Goal: Information Seeking & Learning: Understand process/instructions

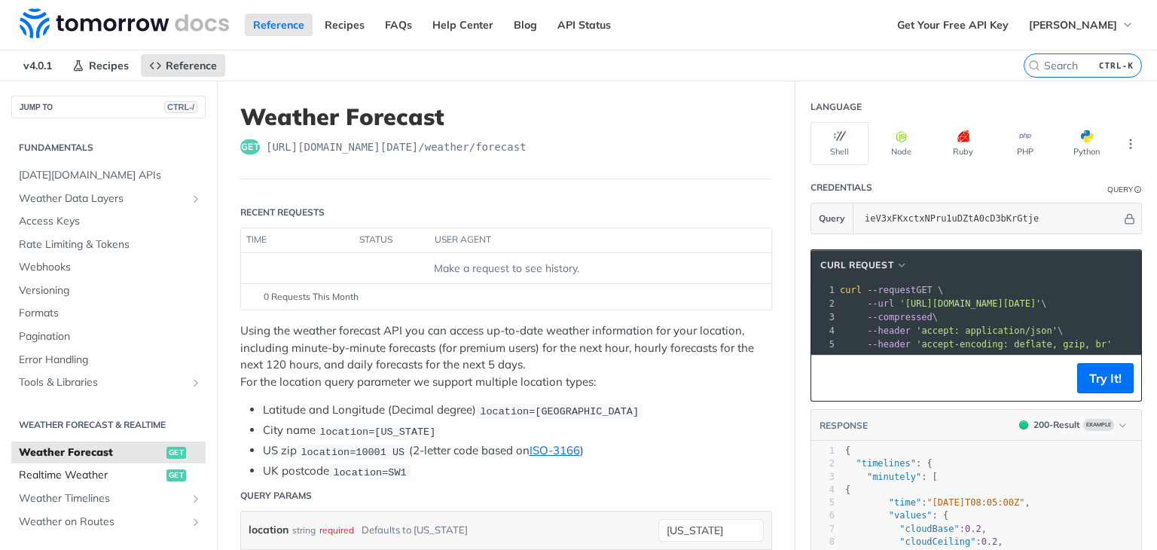
click at [129, 465] on link "Realtime Weather get" at bounding box center [108, 475] width 194 height 23
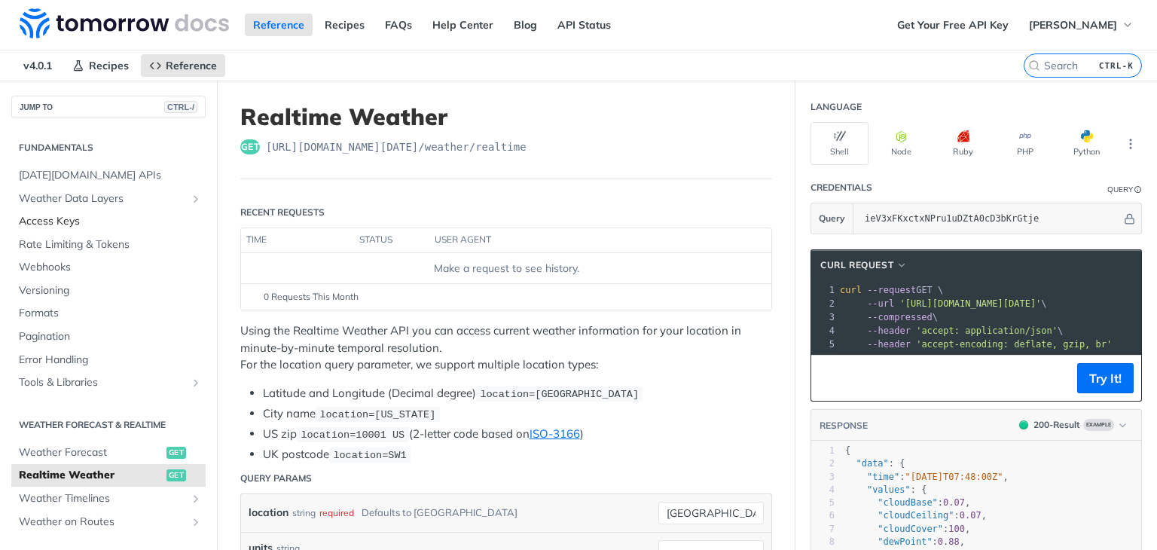
click at [78, 221] on span "Access Keys" at bounding box center [110, 221] width 183 height 15
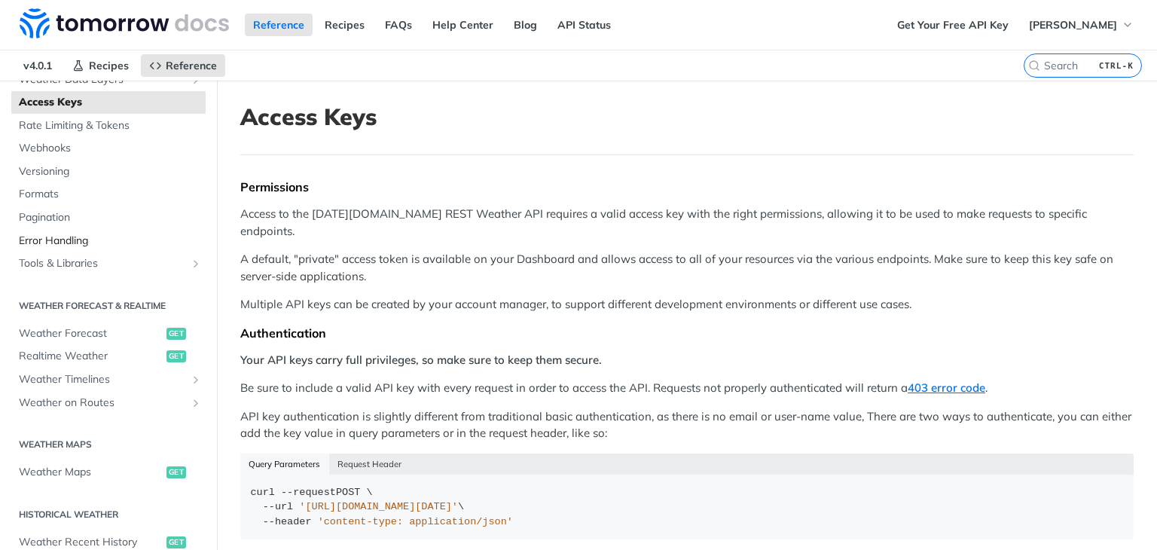
scroll to position [136, 0]
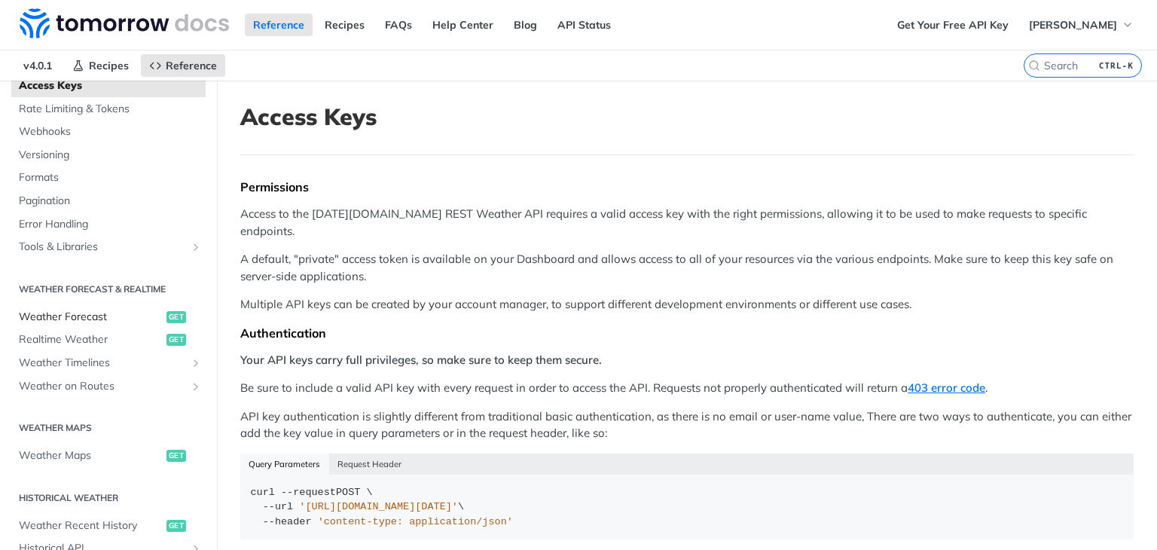
click at [101, 319] on span "Weather Forecast" at bounding box center [91, 317] width 144 height 15
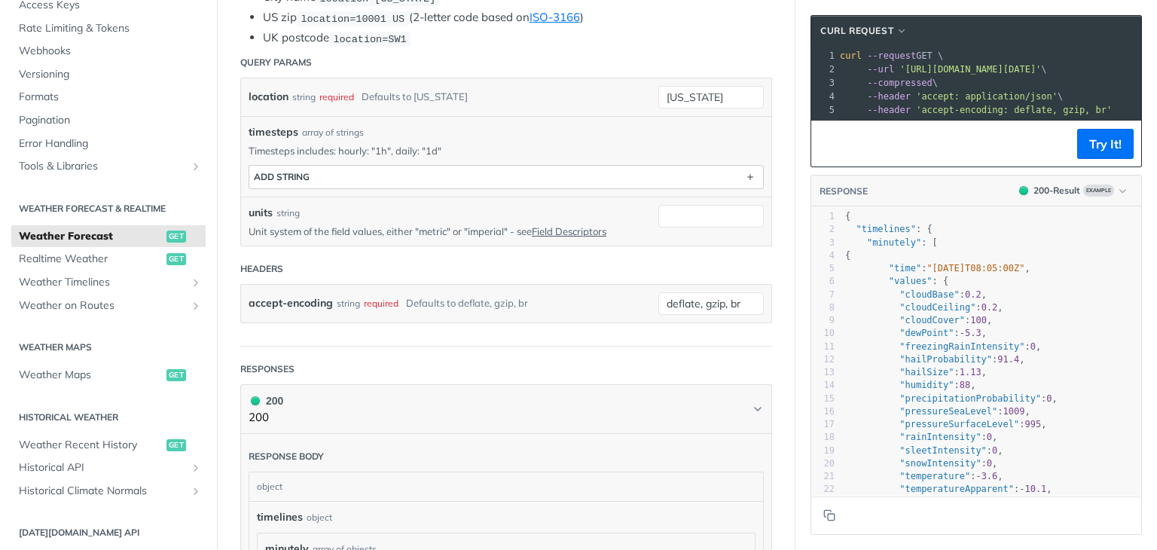
scroll to position [249, 0]
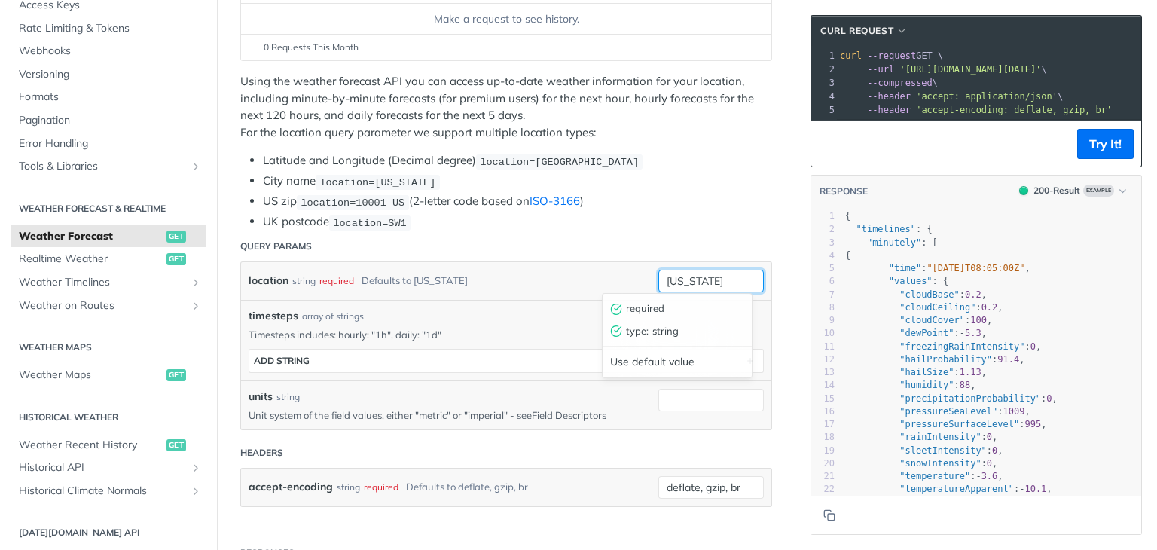
click at [708, 278] on input "[US_STATE]" at bounding box center [710, 281] width 105 height 23
type input "new"
type input "india"
click at [520, 308] on div "timesteps array of strings" at bounding box center [506, 316] width 515 height 16
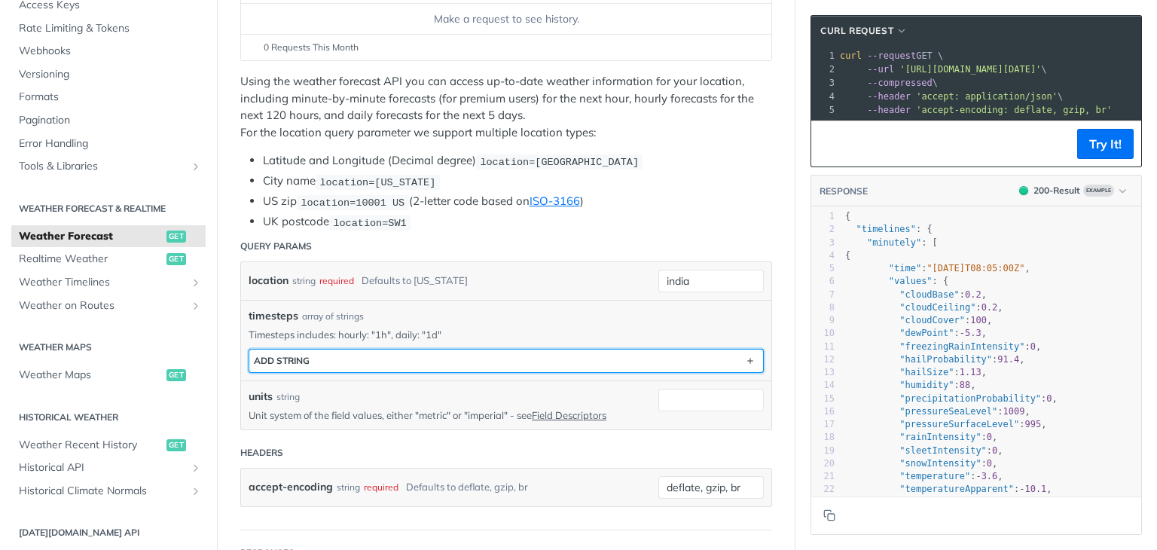
click at [362, 355] on button "ADD string" at bounding box center [506, 361] width 514 height 23
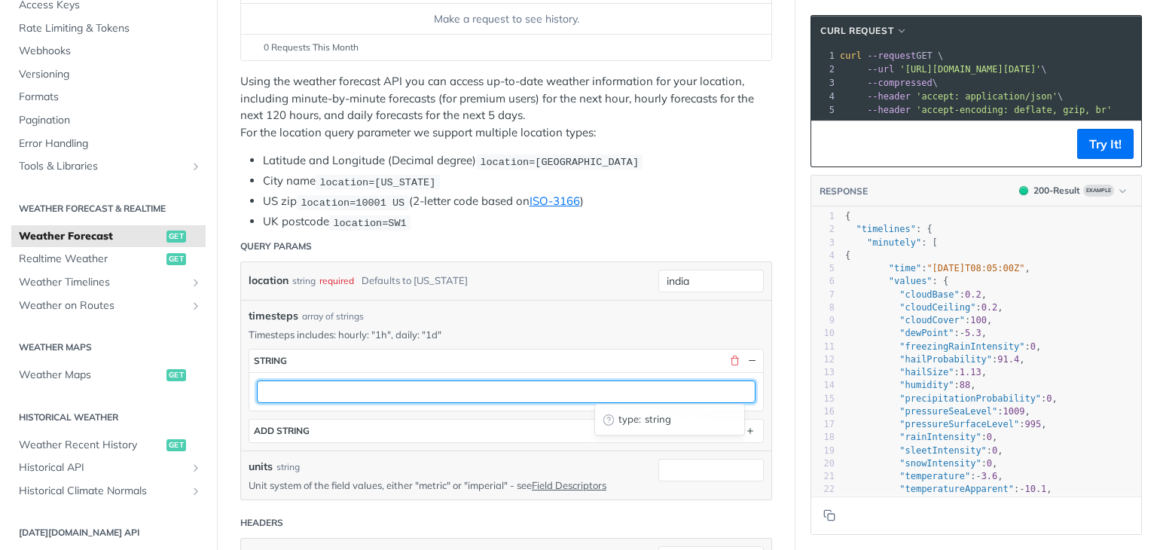
click at [344, 391] on input "text" at bounding box center [506, 391] width 499 height 23
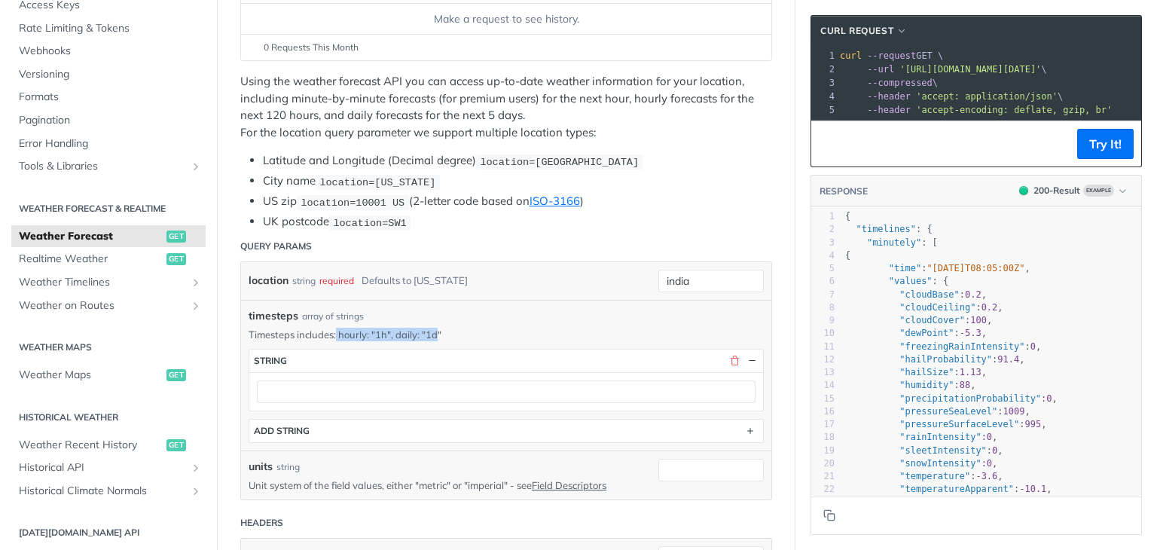
drag, startPoint x: 438, startPoint y: 332, endPoint x: 337, endPoint y: 337, distance: 101.0
click at [337, 337] on p "Timesteps includes: hourly: "1h", daily: "1d"" at bounding box center [506, 335] width 515 height 14
copy p "hourly: "1h", daily: "1d"
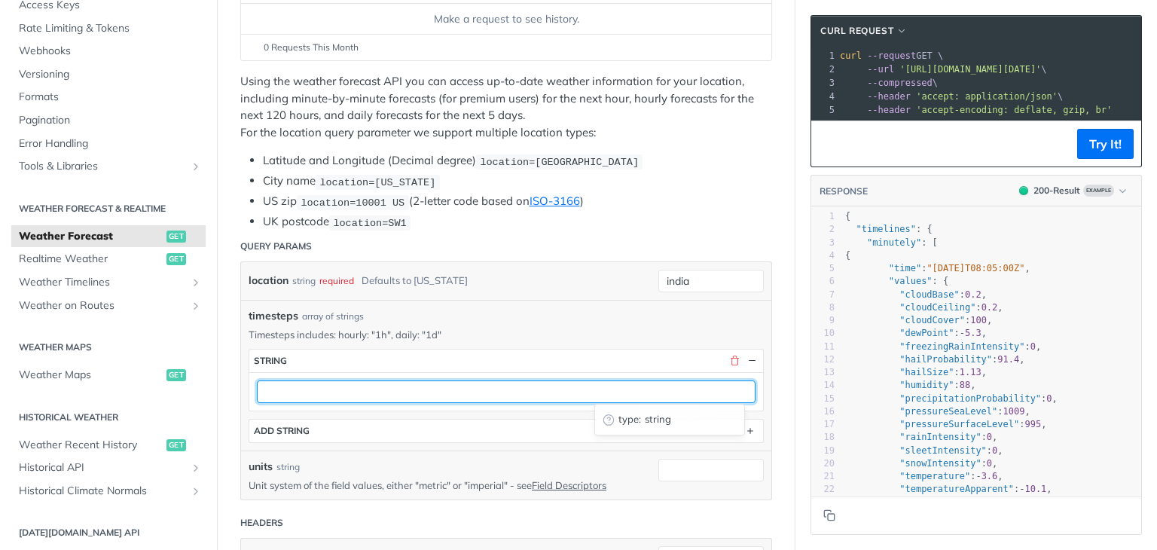
click at [342, 383] on input "text" at bounding box center [506, 391] width 499 height 23
paste input "hourly: "1h", daily: "1d"
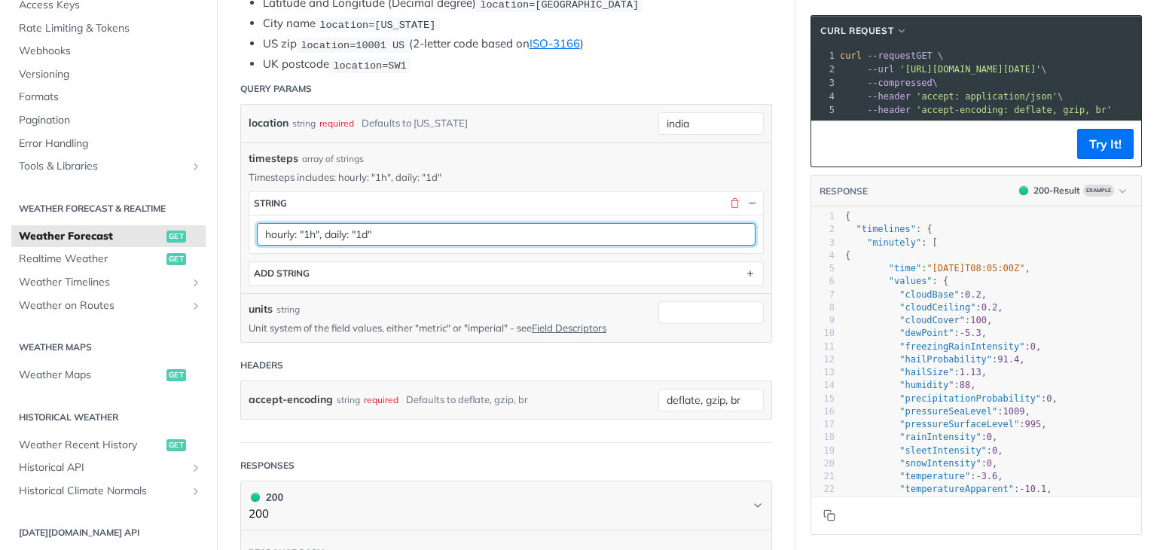
scroll to position [407, 0]
type input "hourly: "1h", daily: "1d""
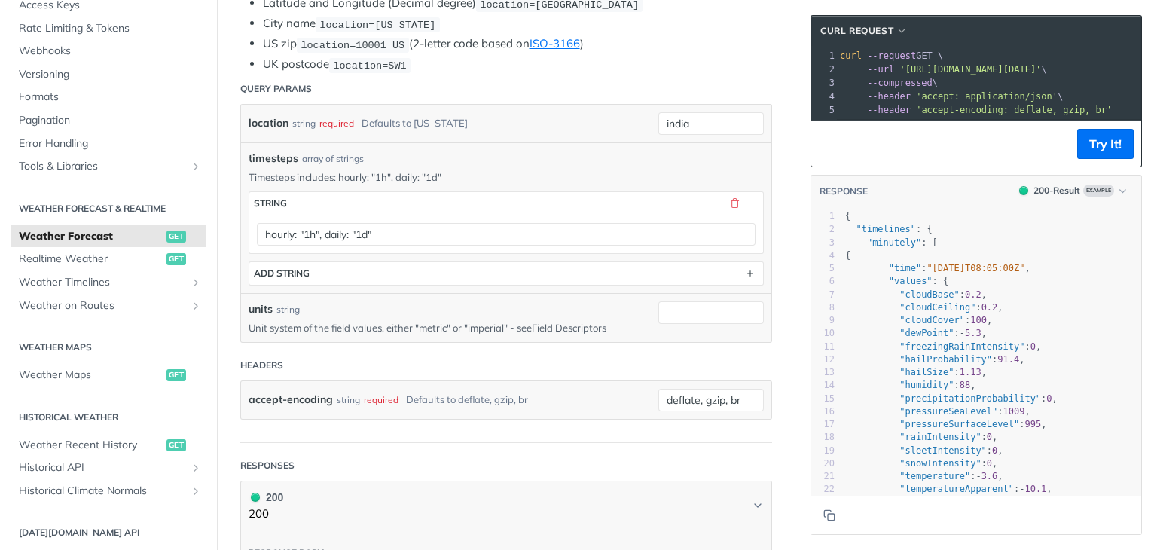
click at [577, 325] on link "Field Descriptors" at bounding box center [569, 328] width 75 height 12
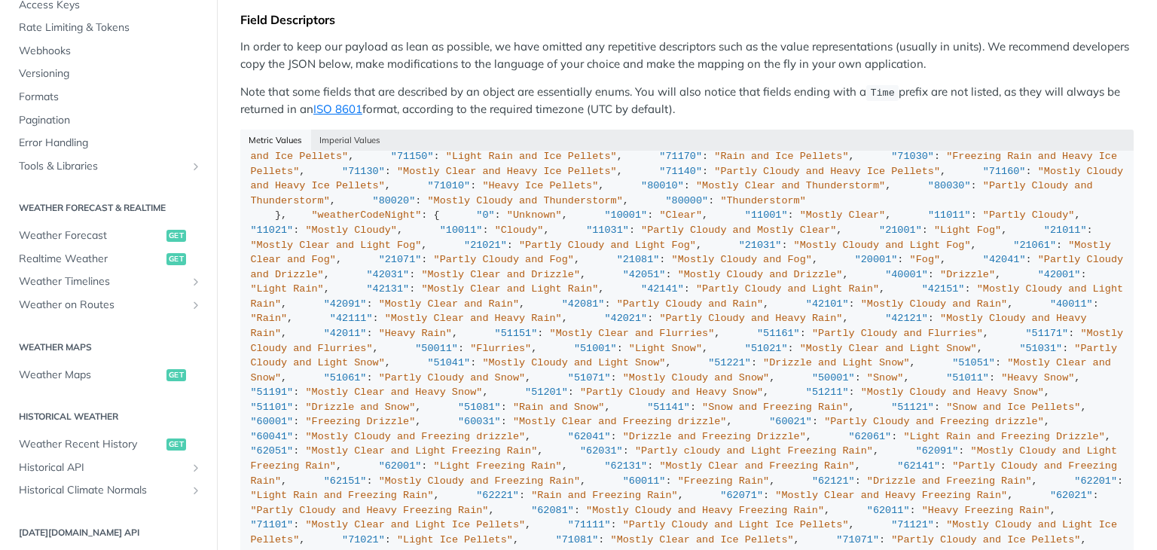
scroll to position [2178, 0]
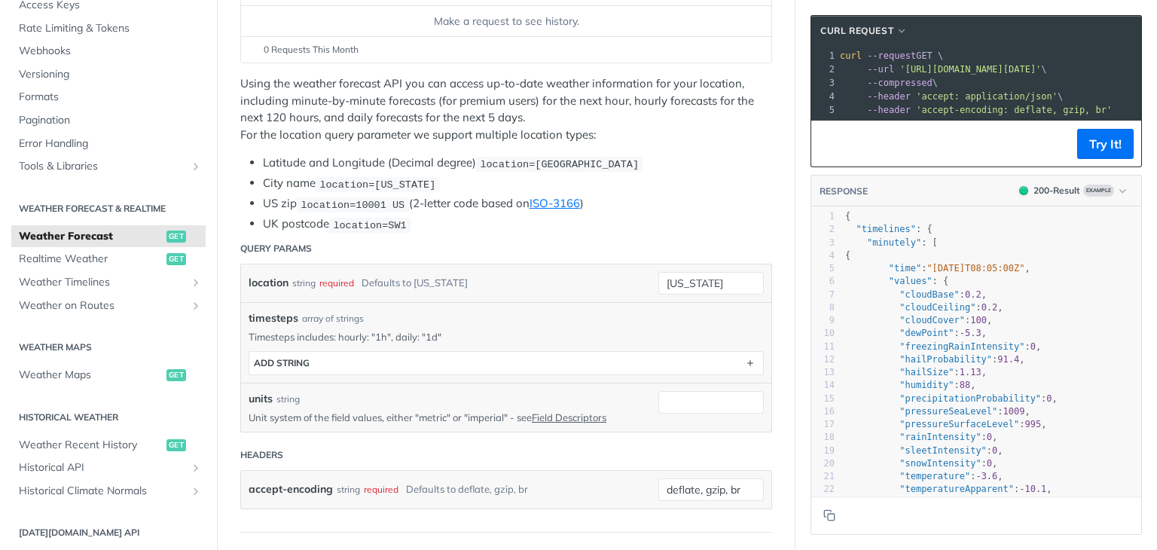
scroll to position [255, 0]
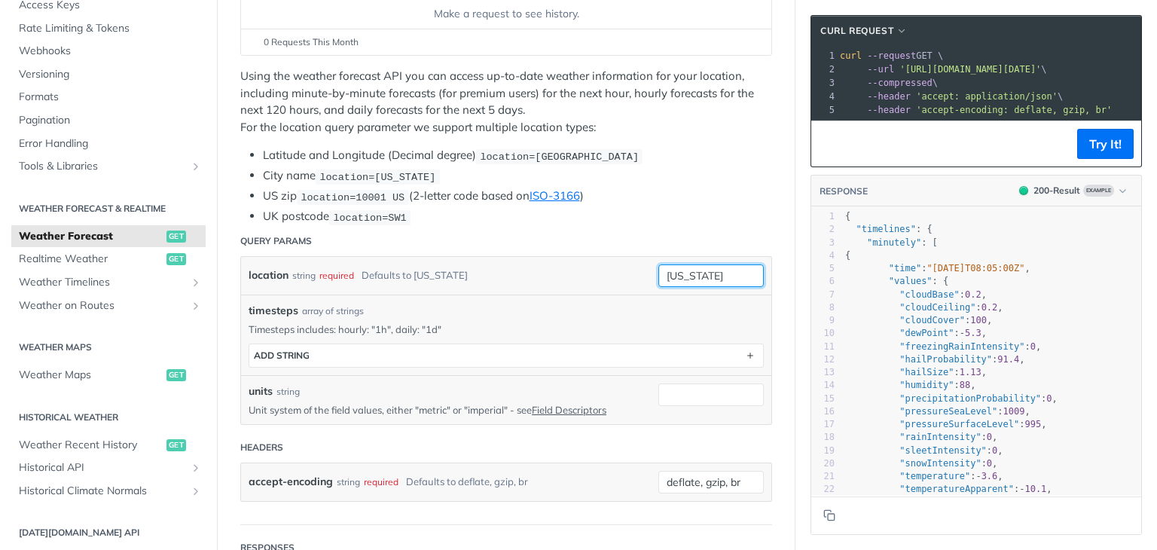
drag, startPoint x: 713, startPoint y: 274, endPoint x: 593, endPoint y: 280, distance: 120.7
click at [593, 280] on div "location string required Defaults to [US_STATE] [US_STATE] required type : stri…" at bounding box center [506, 275] width 515 height 23
type input "india"
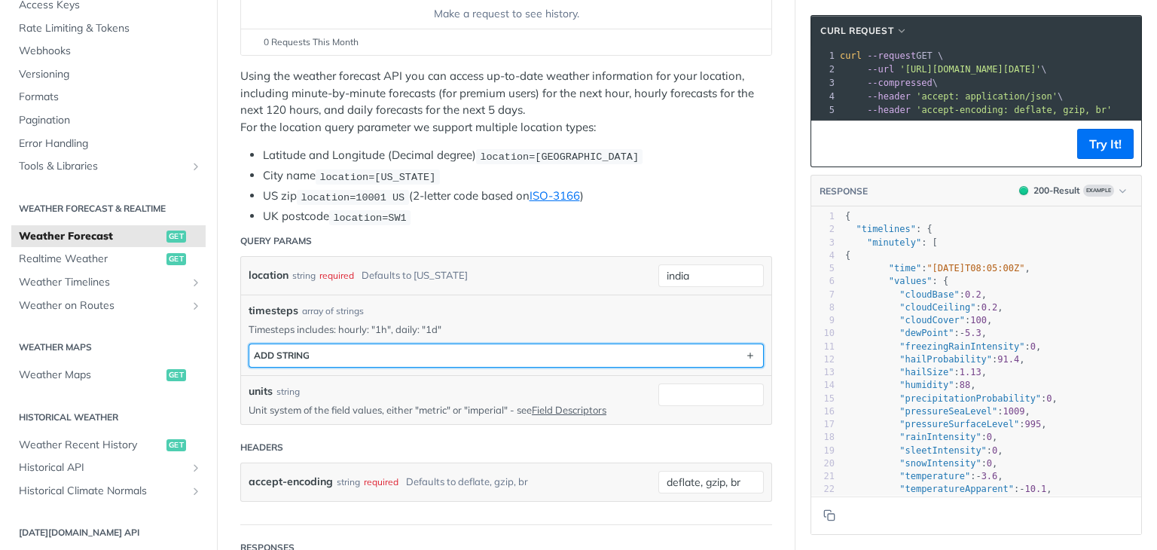
click at [467, 347] on button "ADD string" at bounding box center [506, 355] width 514 height 23
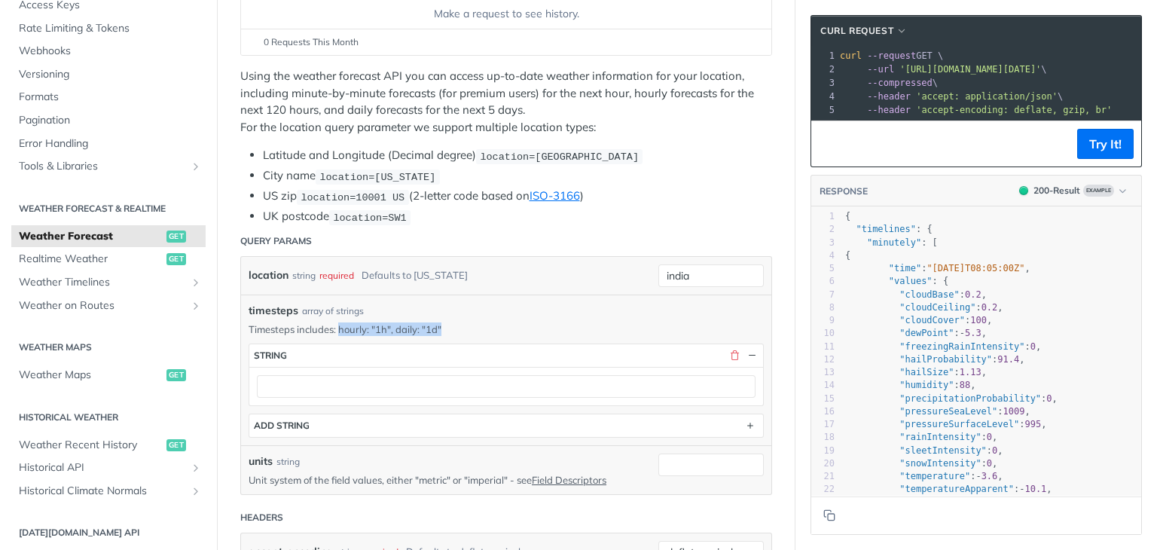
drag, startPoint x: 446, startPoint y: 320, endPoint x: 341, endPoint y: 328, distance: 105.7
click at [341, 328] on p "Timesteps includes: hourly: "1h", daily: "1d"" at bounding box center [506, 329] width 515 height 14
copy p "hourly: "1h", daily: "1d""
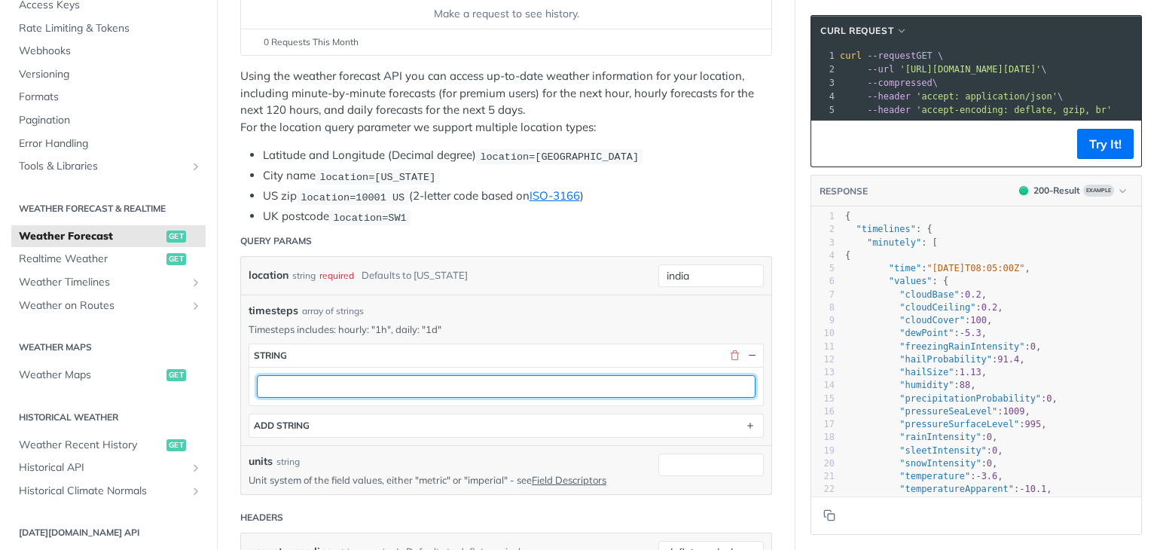
click at [324, 380] on input "text" at bounding box center [506, 386] width 499 height 23
paste input "hourly: "1h", daily: "1d""
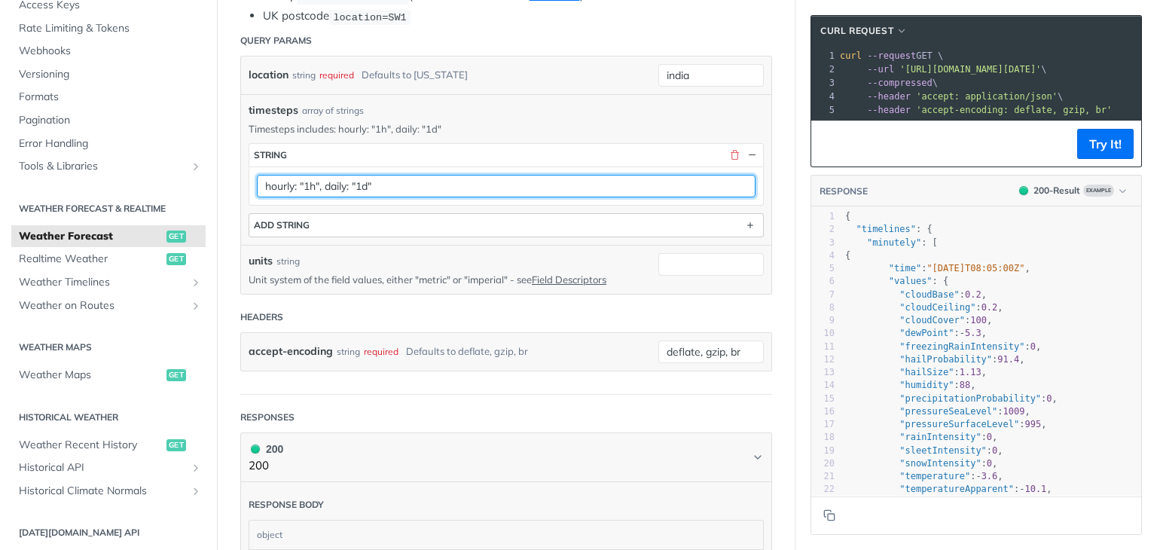
scroll to position [457, 0]
type input "hourly: "1h", daily: "1d""
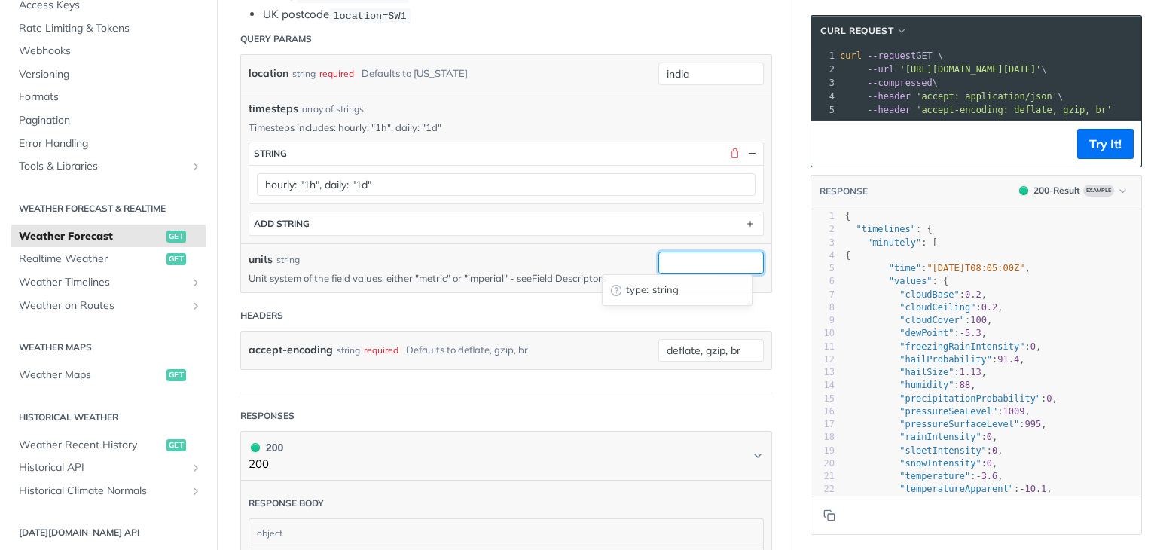
click at [678, 261] on input "units" at bounding box center [710, 263] width 105 height 23
type input "imperial"
click at [590, 332] on div "accept-encoding string required Defaults to deflate, gzip, br deflate, gzip, br" at bounding box center [506, 350] width 530 height 38
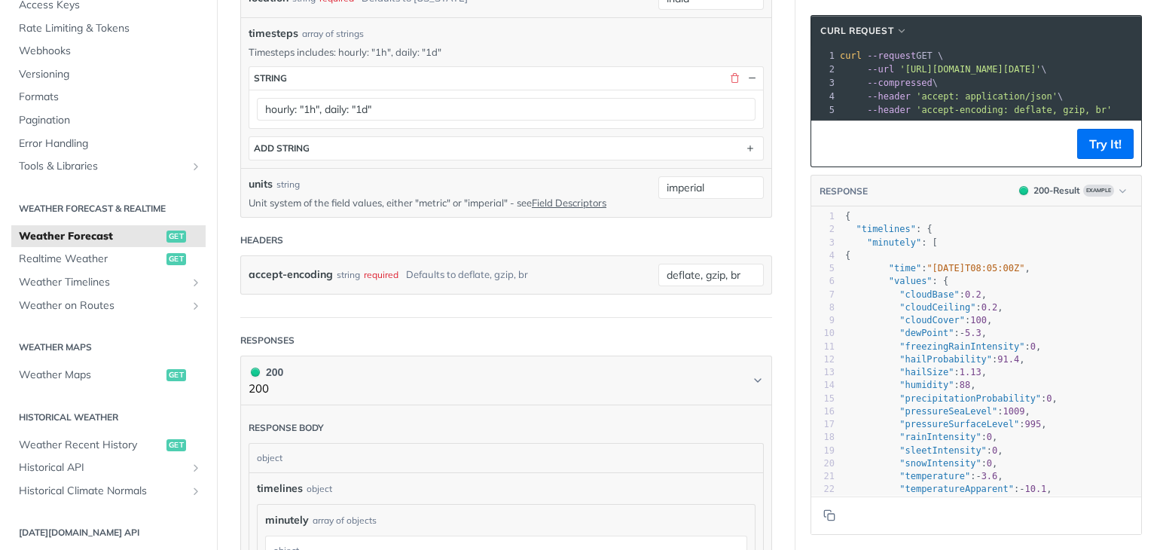
scroll to position [547, 0]
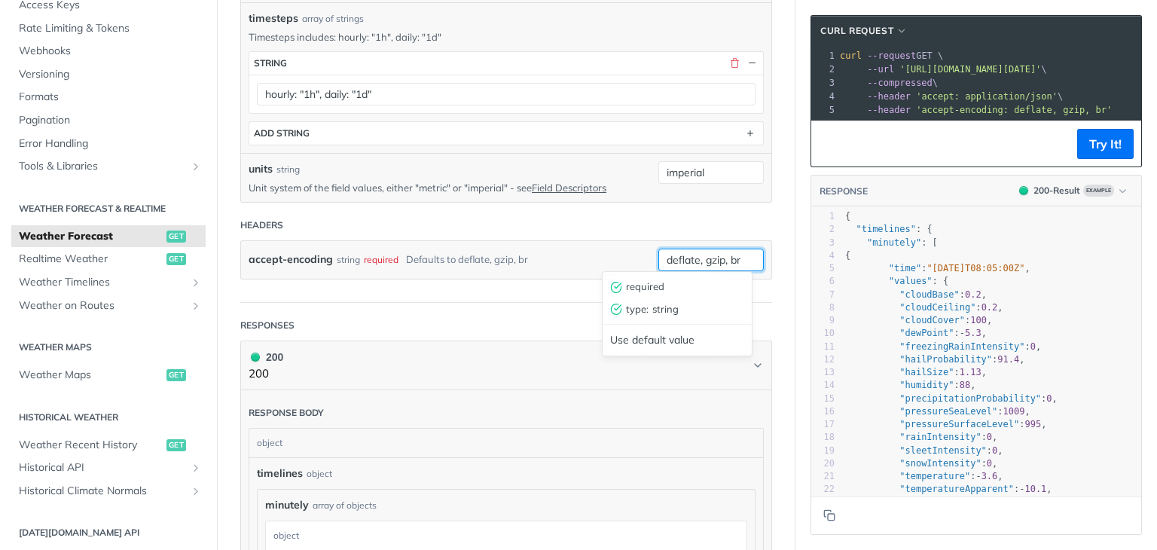
click at [731, 257] on input "deflate, gzip, br" at bounding box center [710, 260] width 105 height 23
type input "deflate, gzip, br"
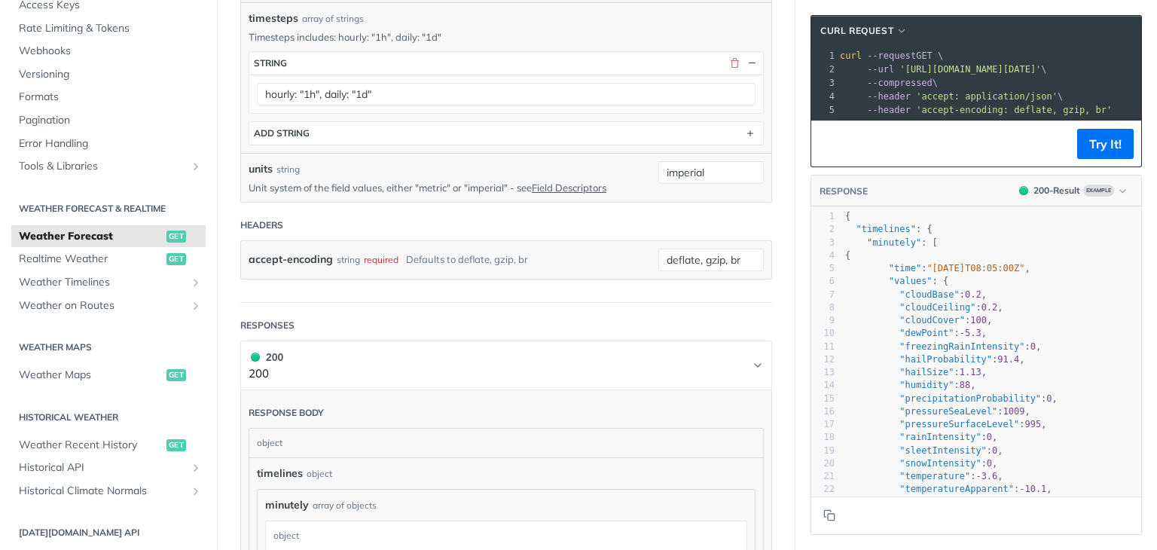
click at [512, 342] on h1 "200 200" at bounding box center [506, 366] width 532 height 50
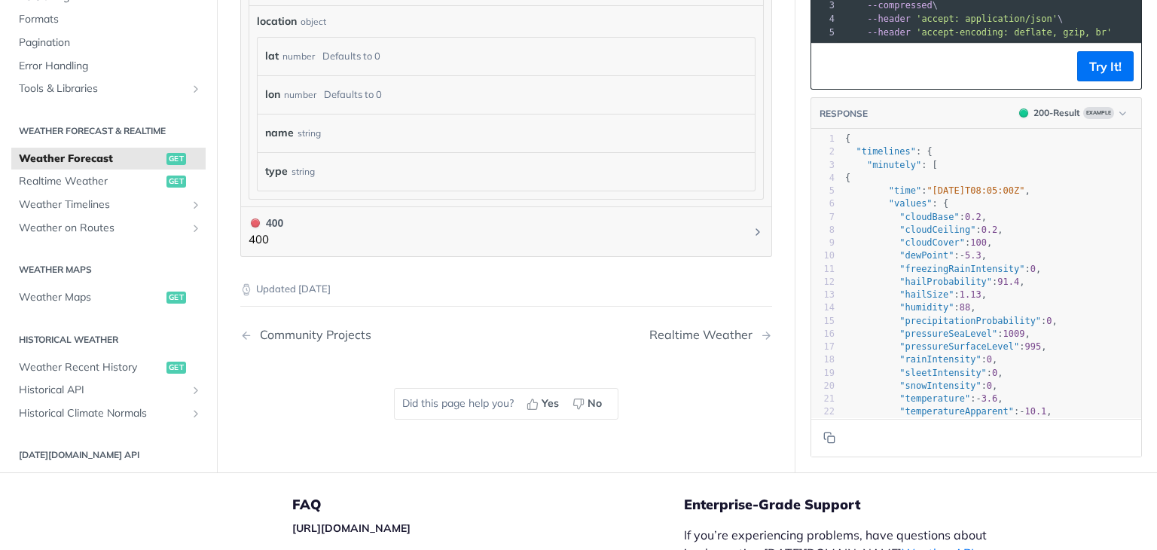
scroll to position [1551, 0]
click at [715, 329] on div "Realtime Weather" at bounding box center [704, 335] width 111 height 14
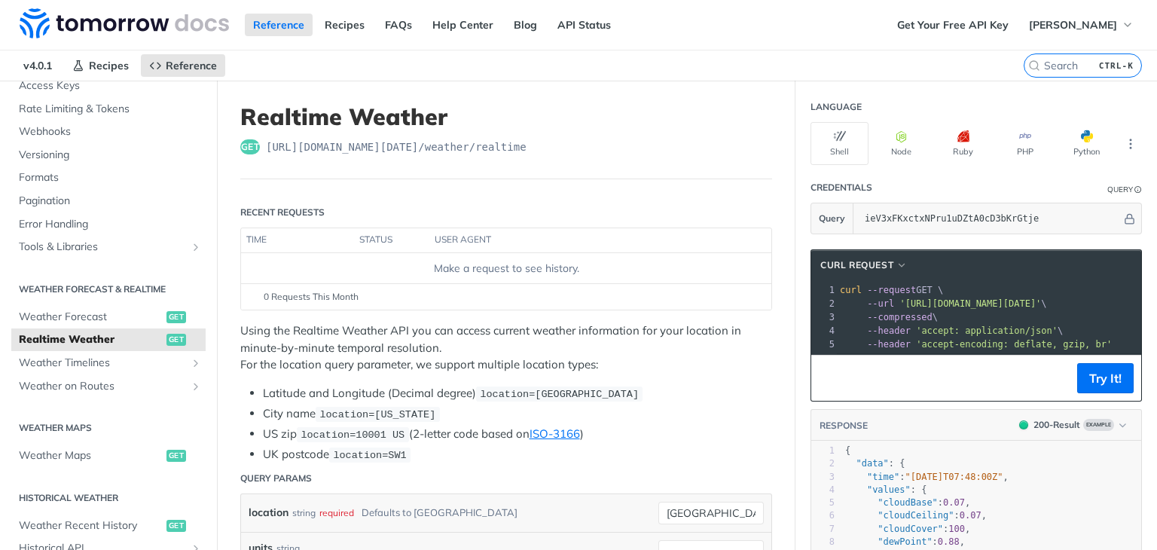
click at [381, 256] on td "Make a request to see history." at bounding box center [506, 268] width 530 height 30
click at [491, 246] on th "user agent" at bounding box center [585, 240] width 312 height 24
click at [536, 261] on div "Make a request to see history." at bounding box center [506, 269] width 518 height 16
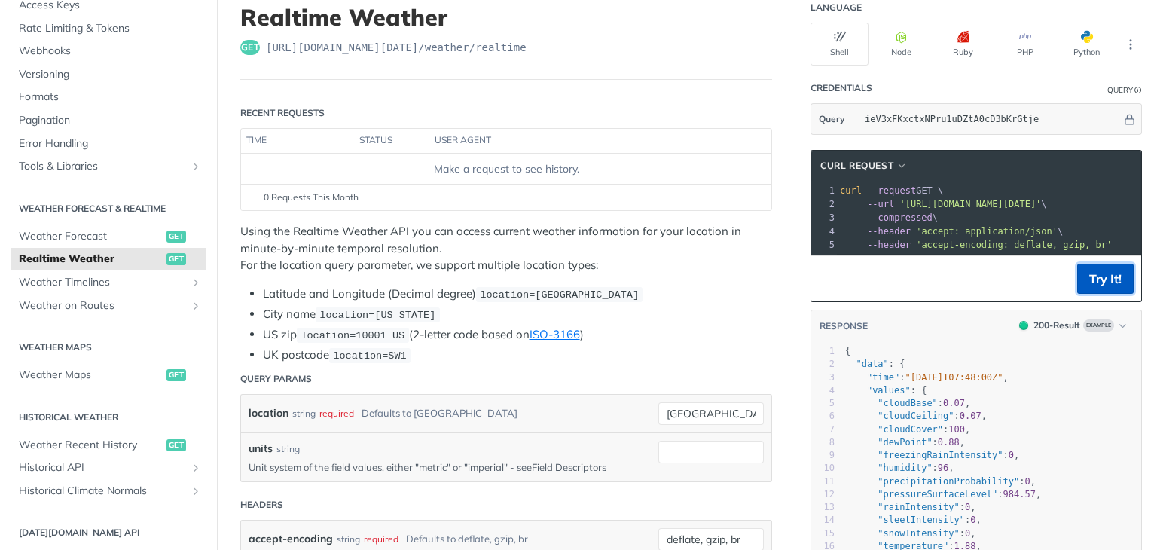
click at [1085, 287] on button "Try It!" at bounding box center [1105, 279] width 57 height 30
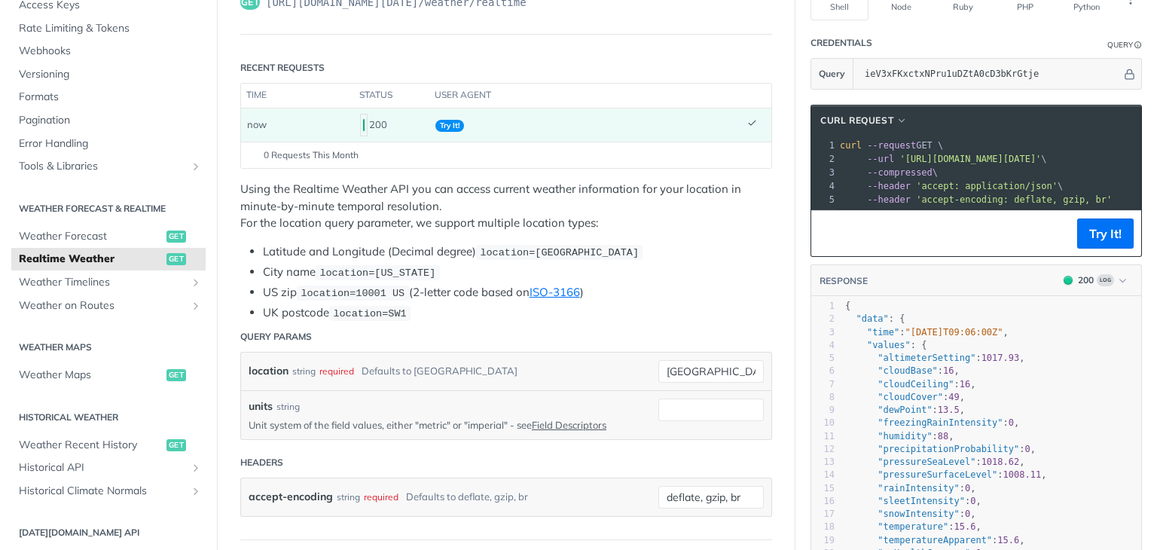
scroll to position [145, 0]
click at [447, 122] on span "Try It!" at bounding box center [449, 126] width 29 height 12
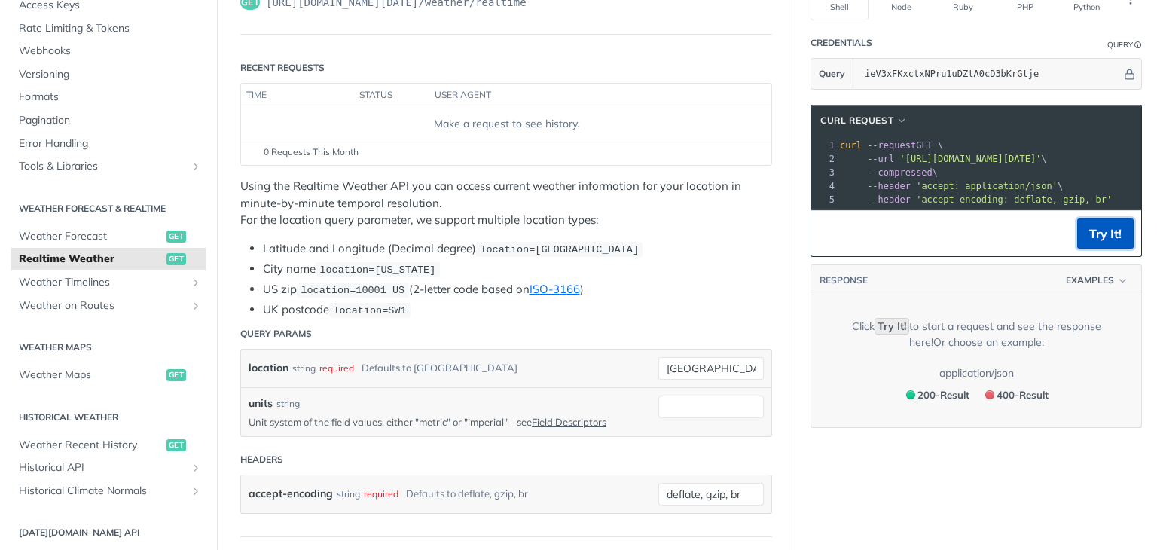
click at [1094, 242] on button "Try It!" at bounding box center [1105, 233] width 57 height 30
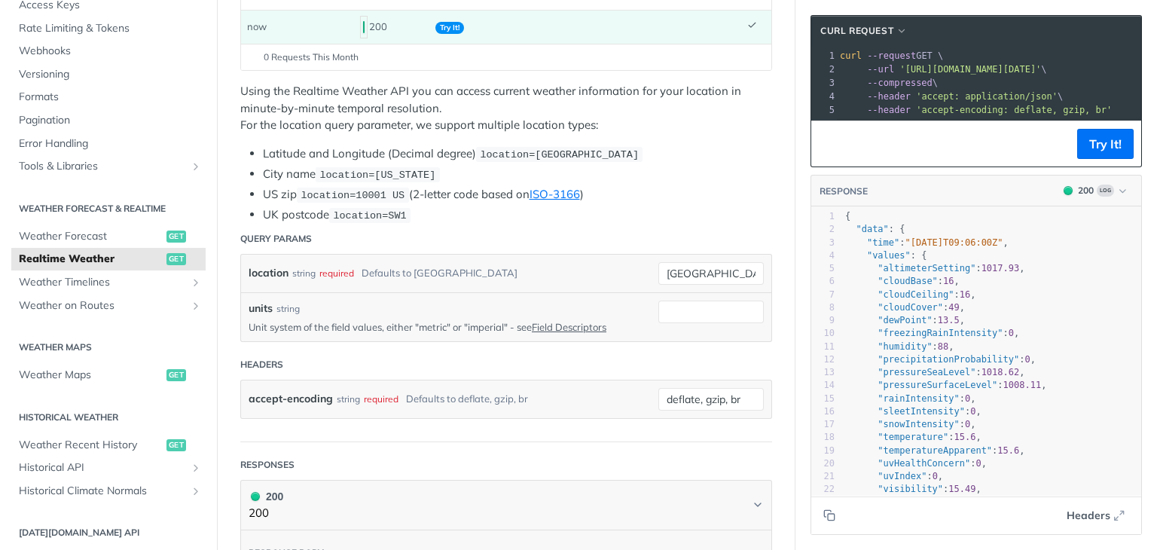
scroll to position [243, 0]
drag, startPoint x: 702, startPoint y: 276, endPoint x: 632, endPoint y: 279, distance: 70.2
click at [658, 279] on div "toronto required type : string Use default value" at bounding box center [710, 272] width 105 height 23
type input "india"
click at [539, 266] on div "location string required Defaults to [GEOGRAPHIC_DATA]" at bounding box center [442, 272] width 387 height 23
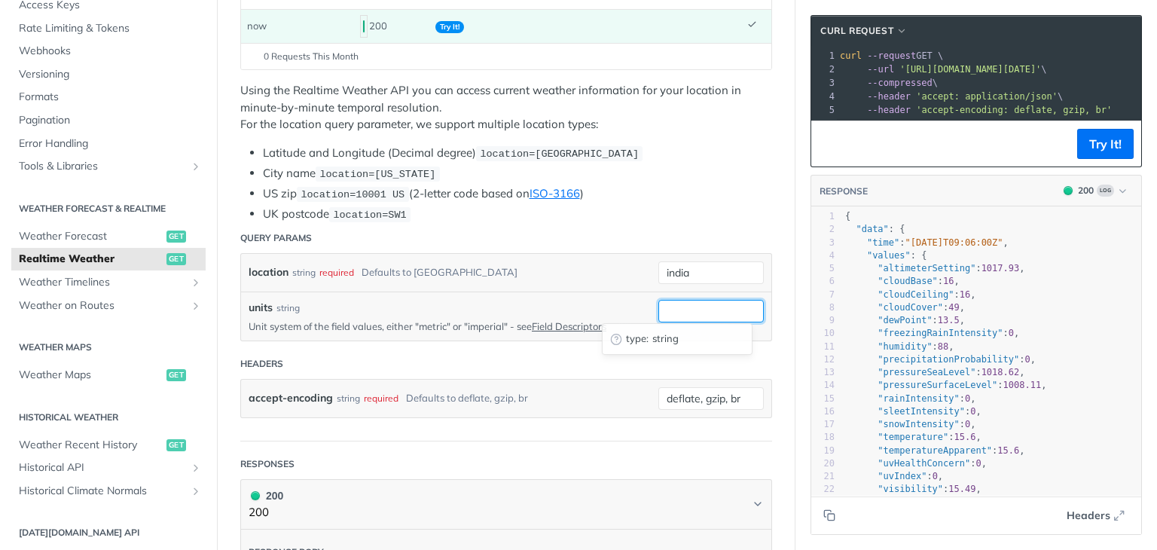
click at [675, 309] on input "units" at bounding box center [710, 311] width 105 height 23
type input "imperial"
click at [565, 387] on div "accept-encoding string required Defaults to deflate, gzip, br" at bounding box center [442, 398] width 387 height 23
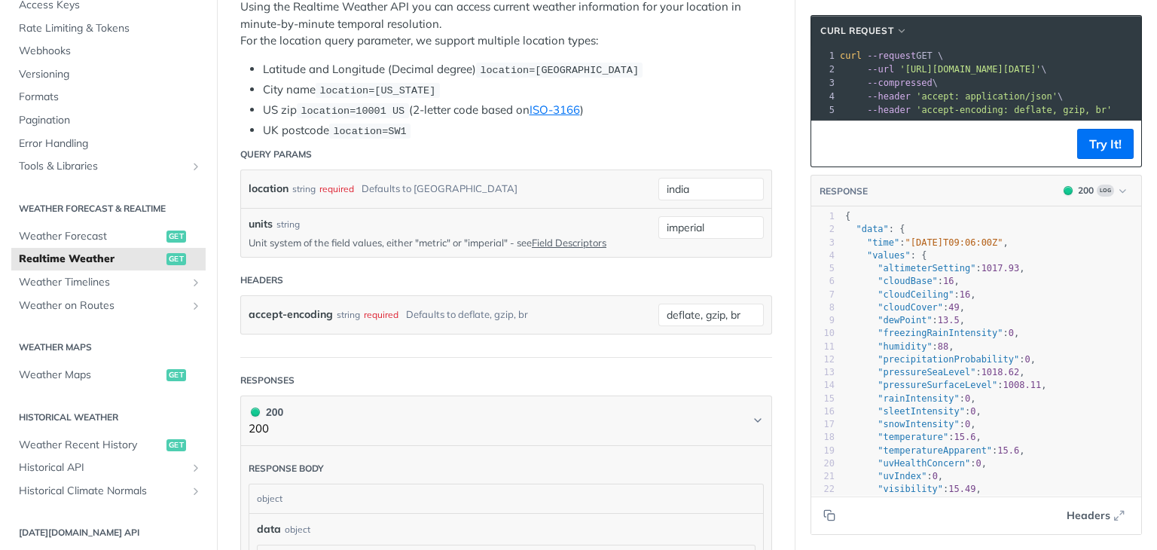
scroll to position [328, 0]
click at [1092, 142] on button "Try It!" at bounding box center [1105, 144] width 57 height 30
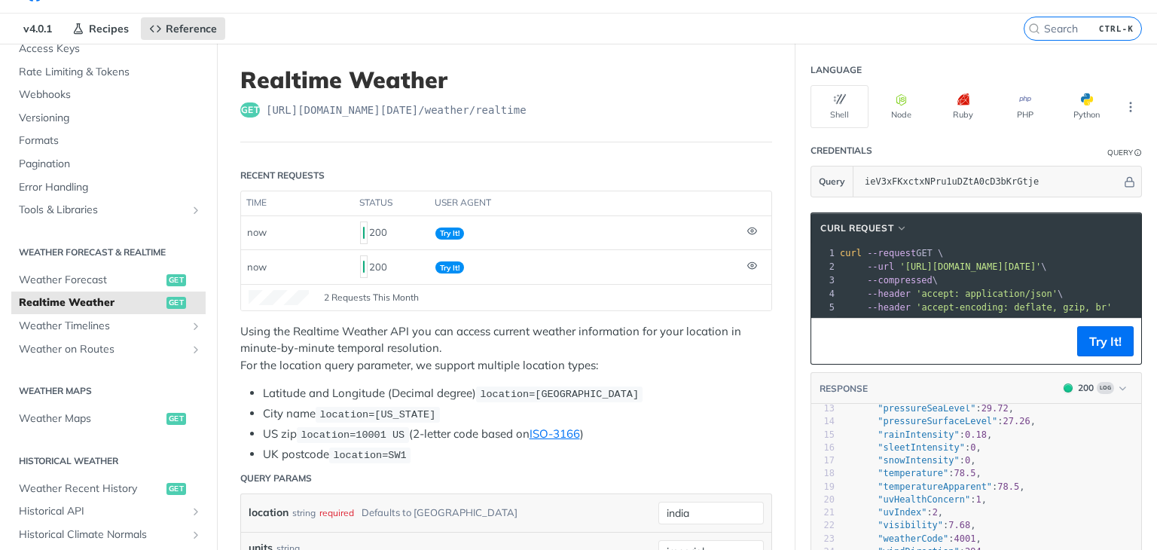
scroll to position [0, 0]
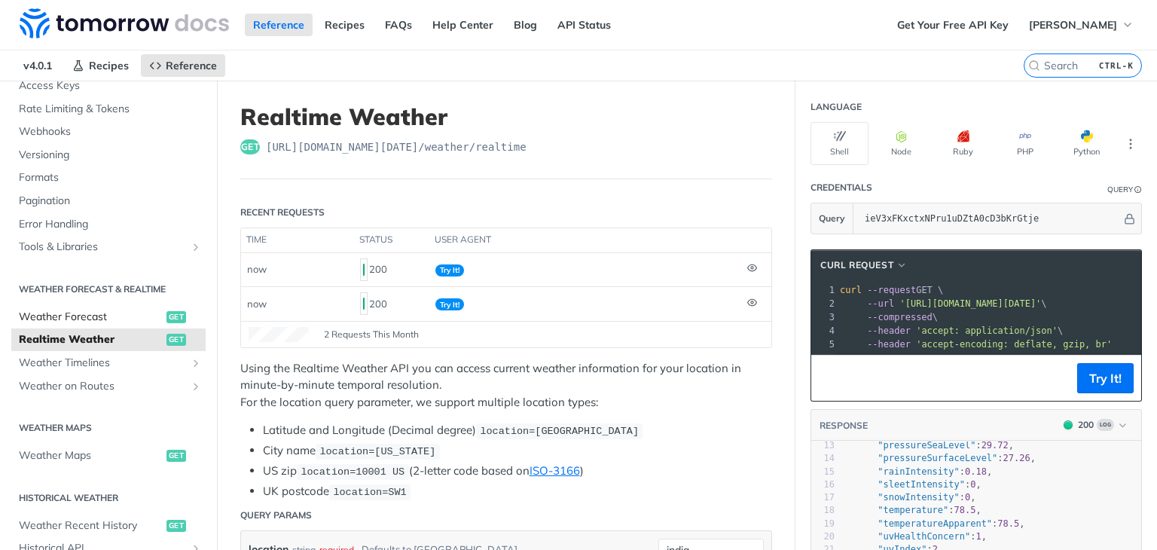
click at [139, 313] on span "Weather Forecast" at bounding box center [91, 317] width 144 height 15
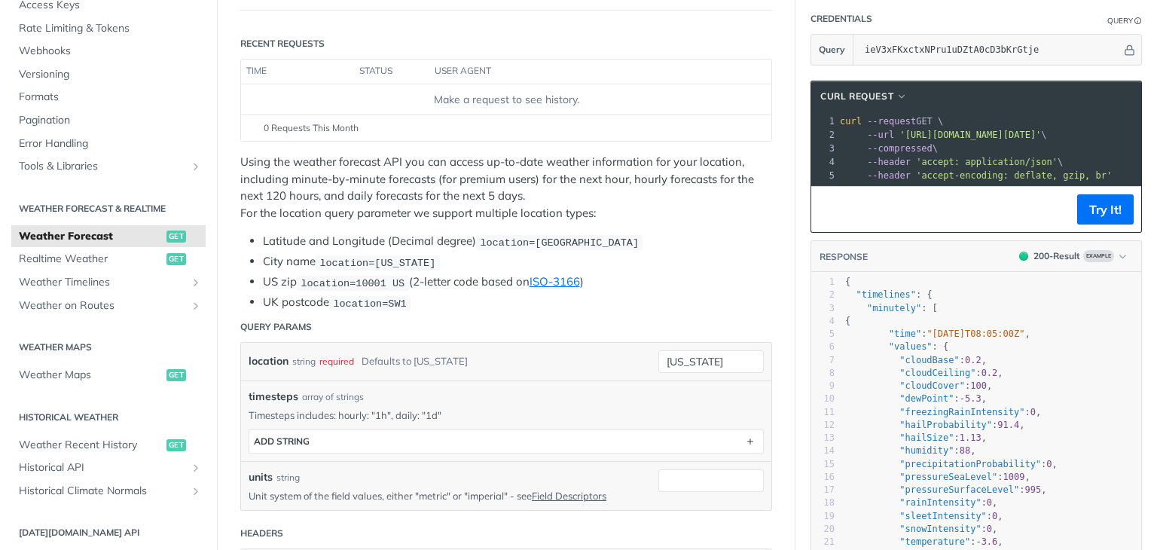
scroll to position [173, 0]
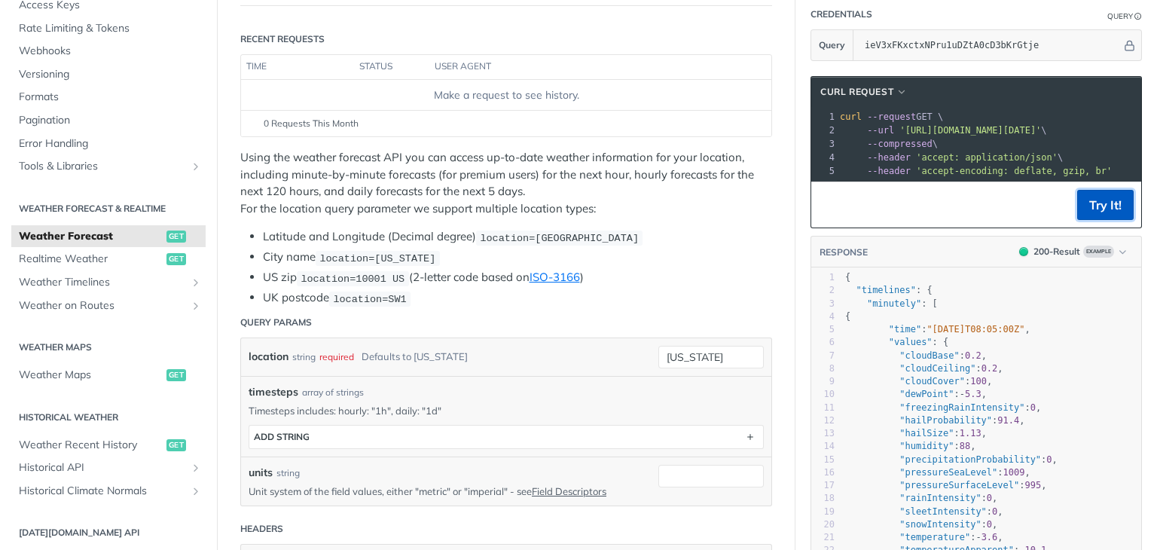
click at [1099, 208] on button "Try It!" at bounding box center [1105, 205] width 57 height 30
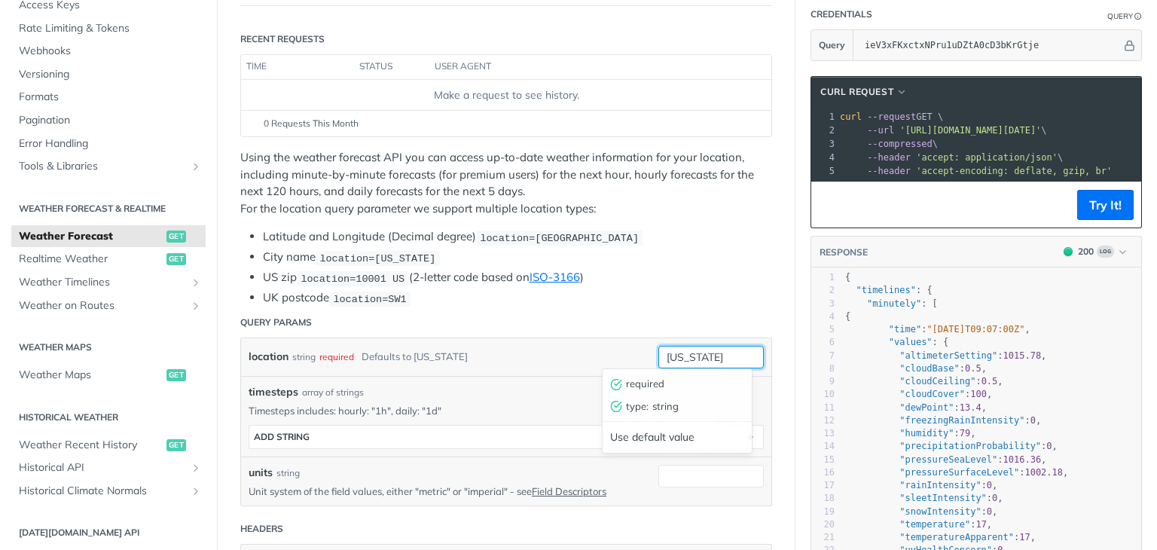
drag, startPoint x: 713, startPoint y: 359, endPoint x: 642, endPoint y: 359, distance: 71.6
click at [642, 359] on div "location string required Defaults to [US_STATE] [US_STATE] required type : stri…" at bounding box center [506, 357] width 515 height 23
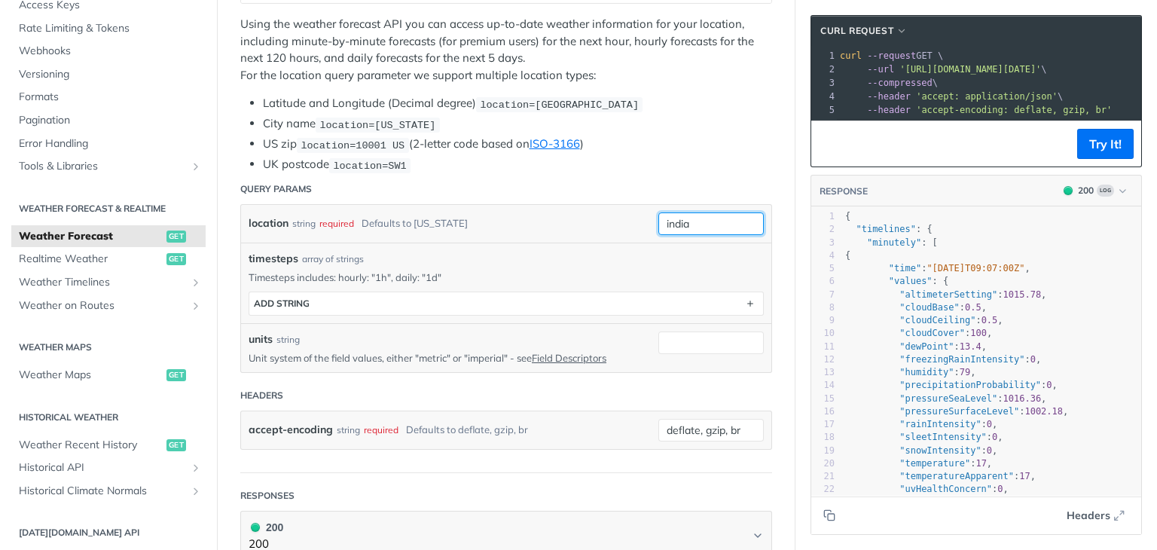
scroll to position [307, 0]
type input "india"
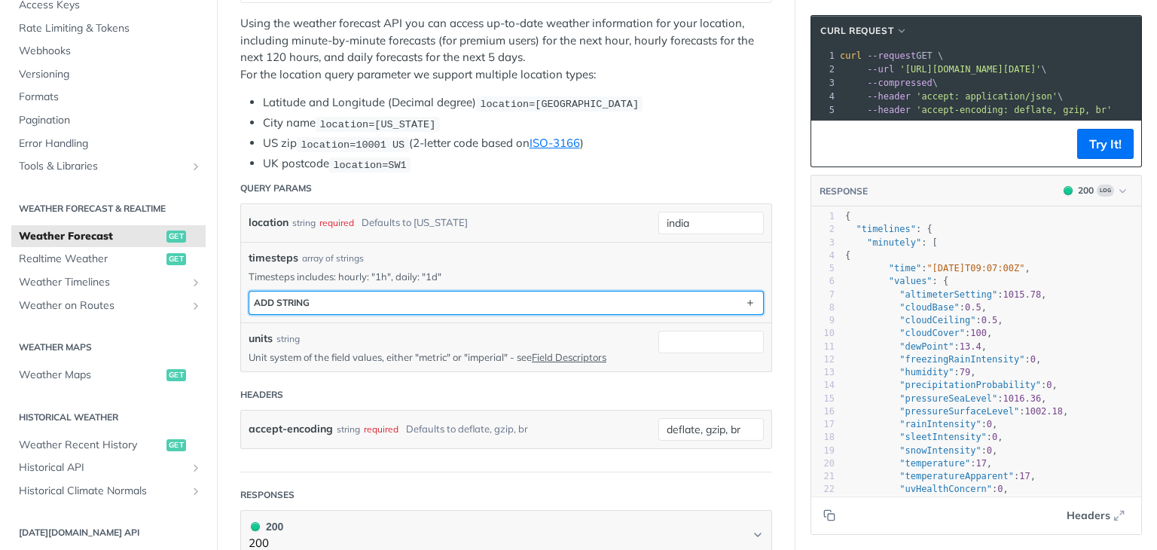
click at [518, 298] on button "ADD string" at bounding box center [506, 303] width 514 height 23
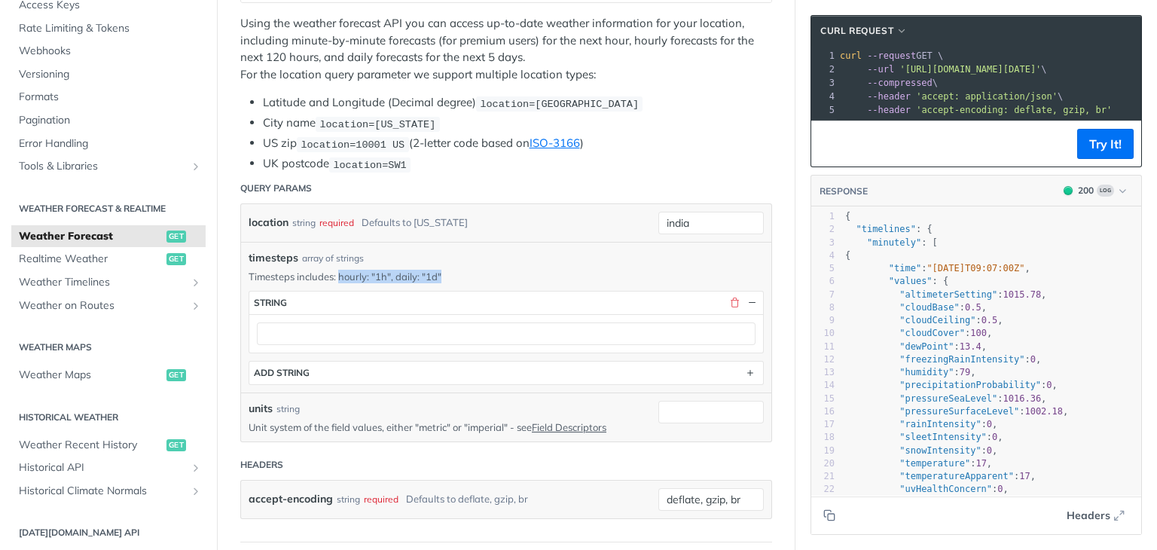
drag, startPoint x: 446, startPoint y: 274, endPoint x: 338, endPoint y: 274, distance: 107.7
click at [338, 274] on p "Timesteps includes: hourly: "1h", daily: "1d"" at bounding box center [506, 277] width 515 height 14
copy p "hourly: "1h", daily: "1d""
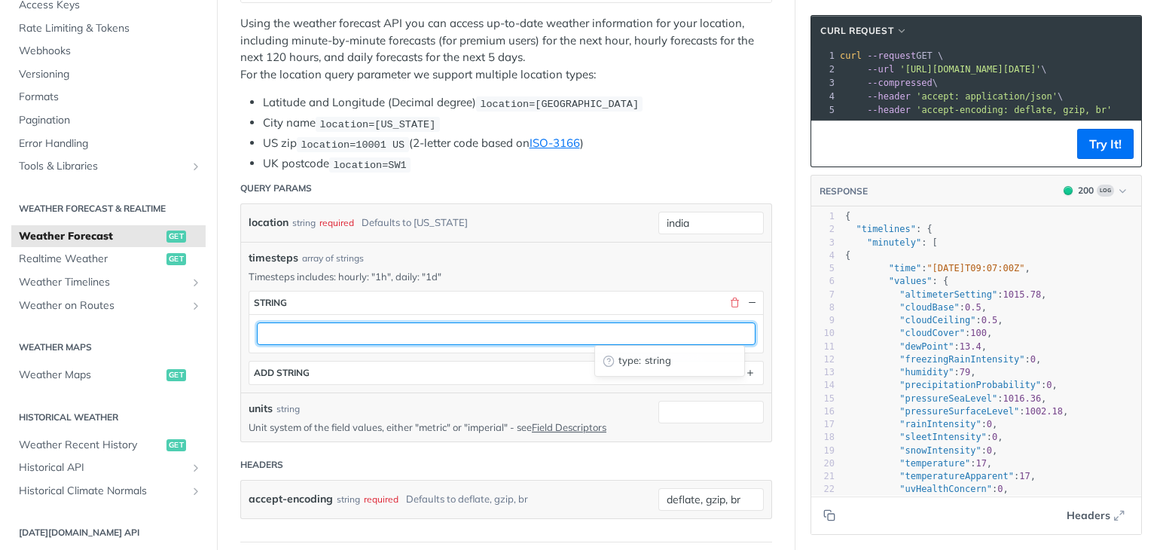
click at [341, 332] on input "text" at bounding box center [506, 333] width 499 height 23
paste input "hourly: "1h", daily: "1d""
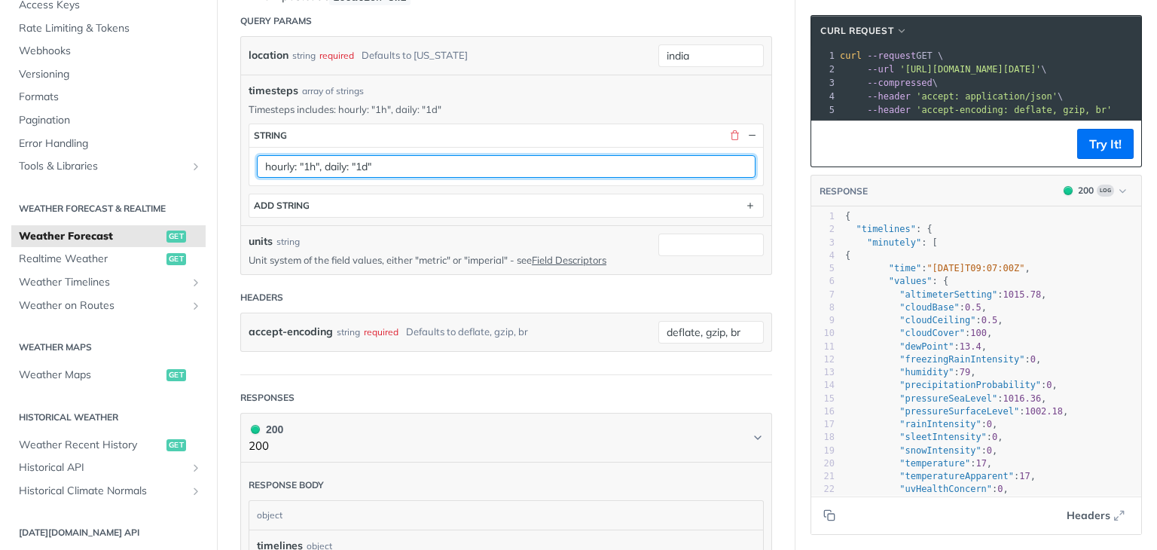
scroll to position [475, 0]
type input "hourly: "1h", daily: "1d""
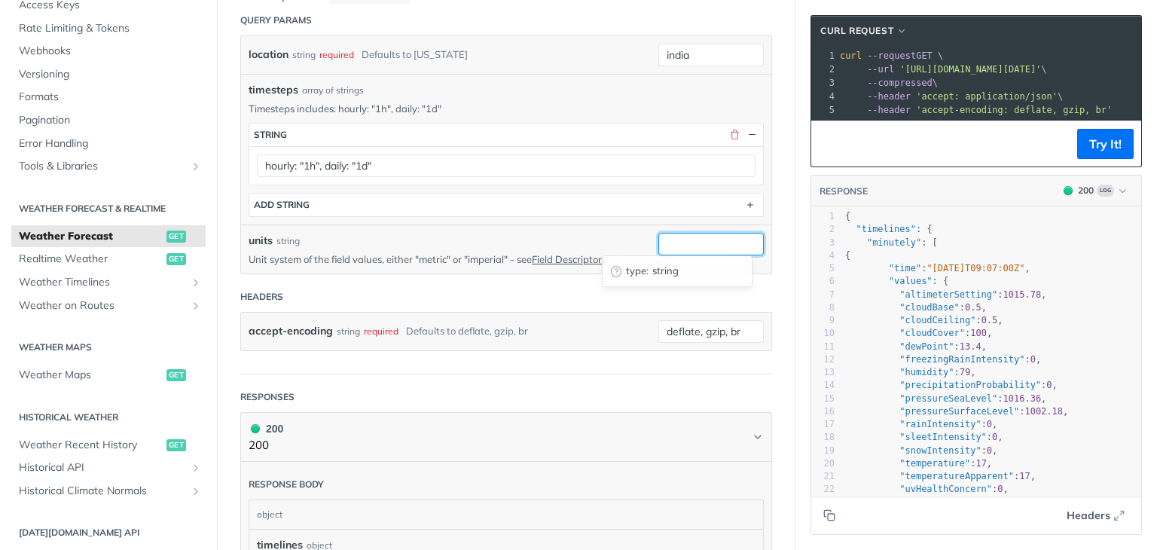
click at [704, 240] on input "units" at bounding box center [710, 244] width 105 height 23
type input "imperial"
click at [568, 313] on div "accept-encoding string required Defaults to deflate, gzip, br deflate, gzip, br" at bounding box center [506, 332] width 530 height 38
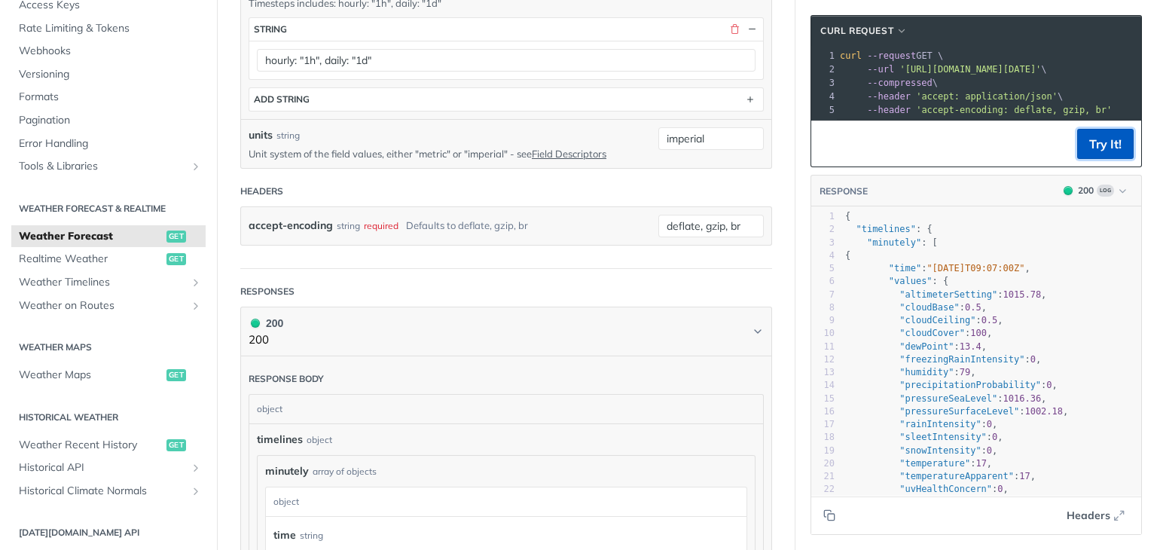
click at [1097, 158] on button "Try It!" at bounding box center [1105, 144] width 57 height 30
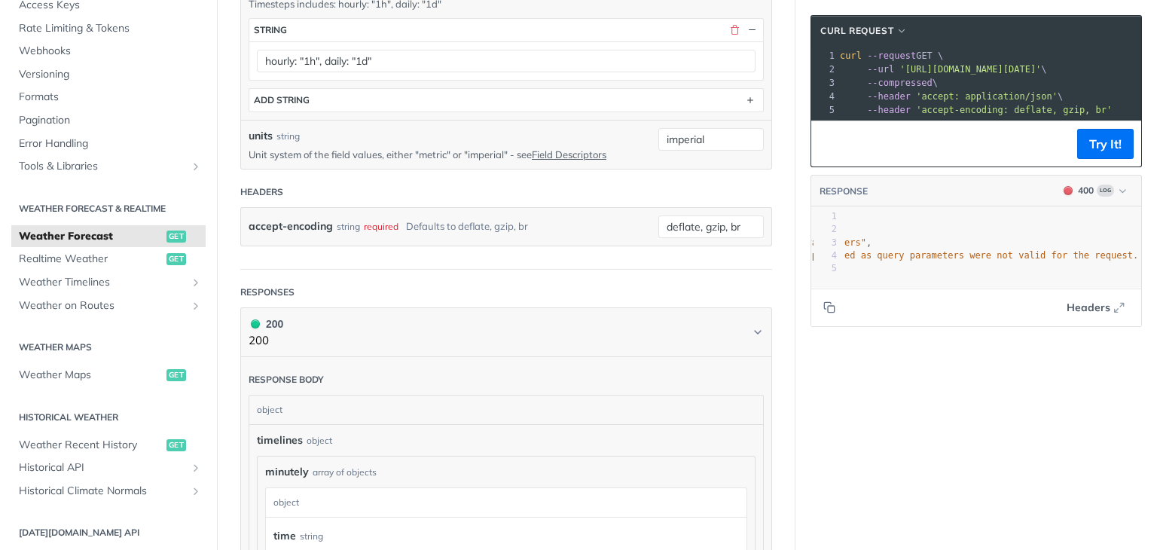
scroll to position [0, 0]
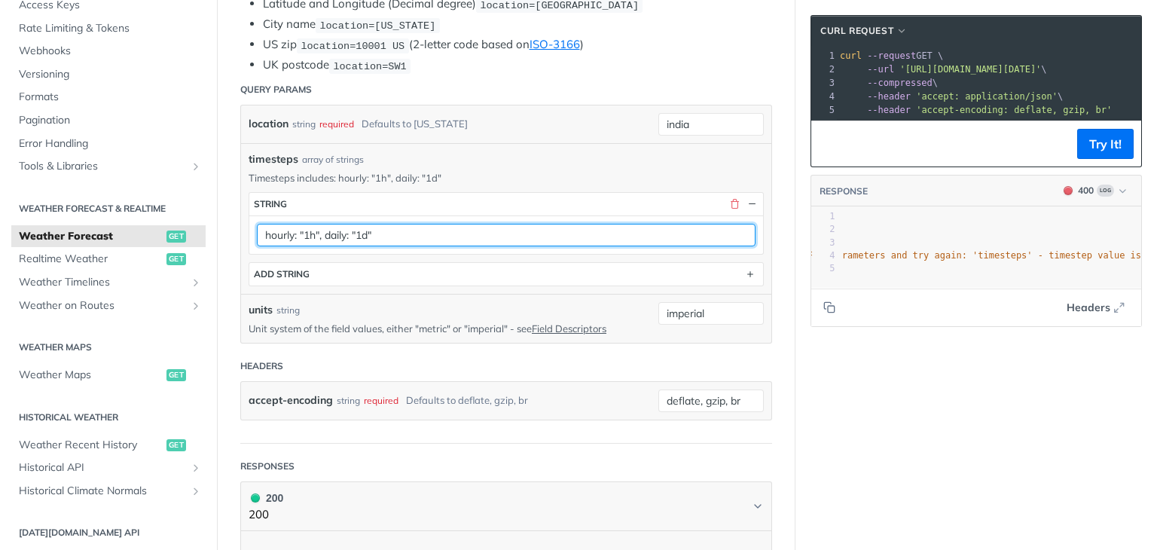
drag, startPoint x: 383, startPoint y: 233, endPoint x: 206, endPoint y: 254, distance: 179.0
type input "nashik"
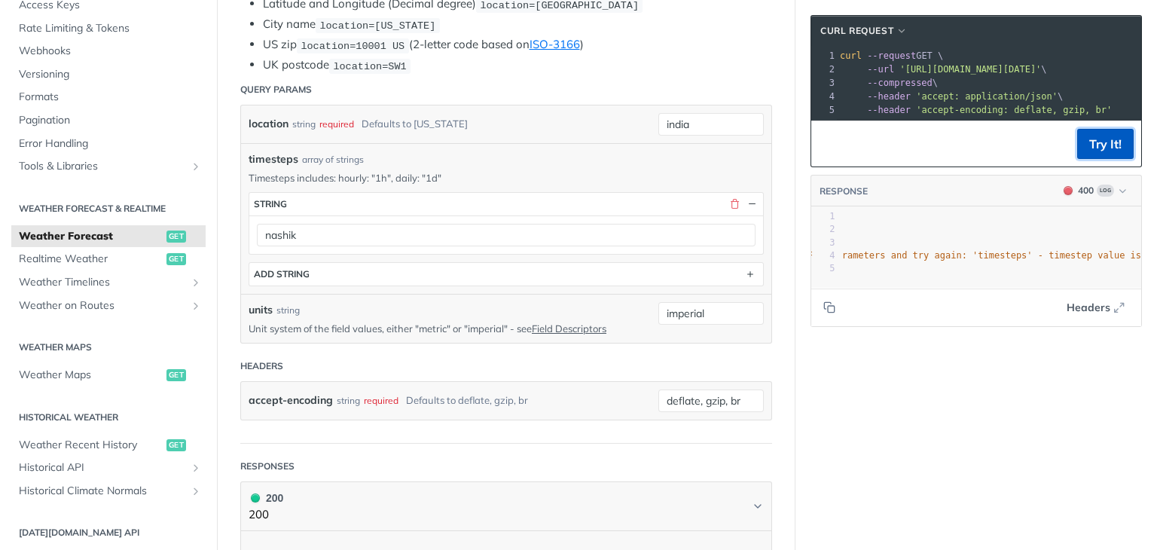
click at [1087, 159] on button "Try It!" at bounding box center [1105, 144] width 57 height 30
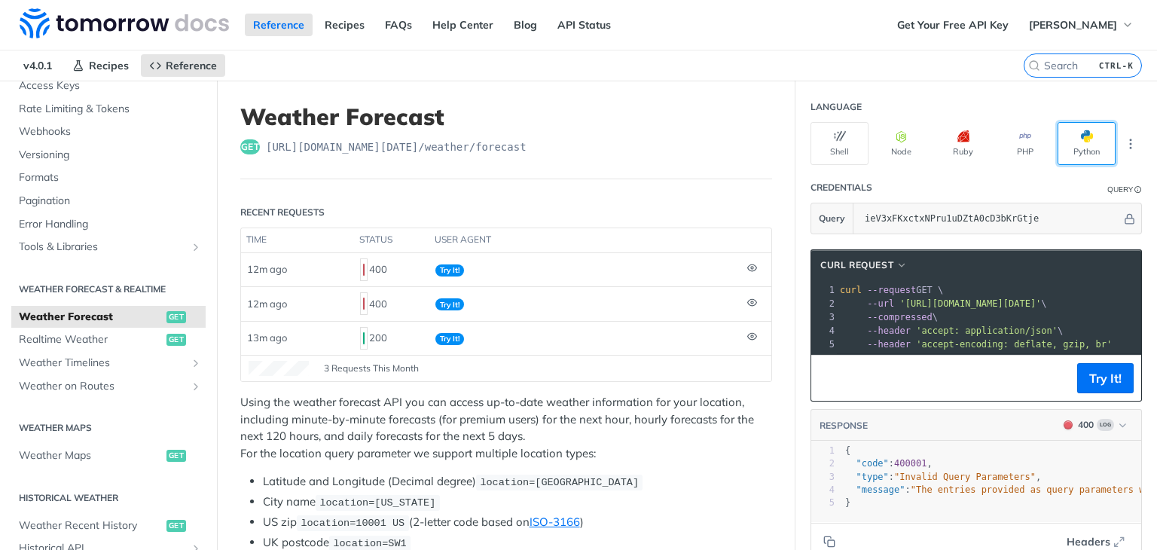
click at [1093, 139] on span "button" at bounding box center [1093, 136] width 0 height 12
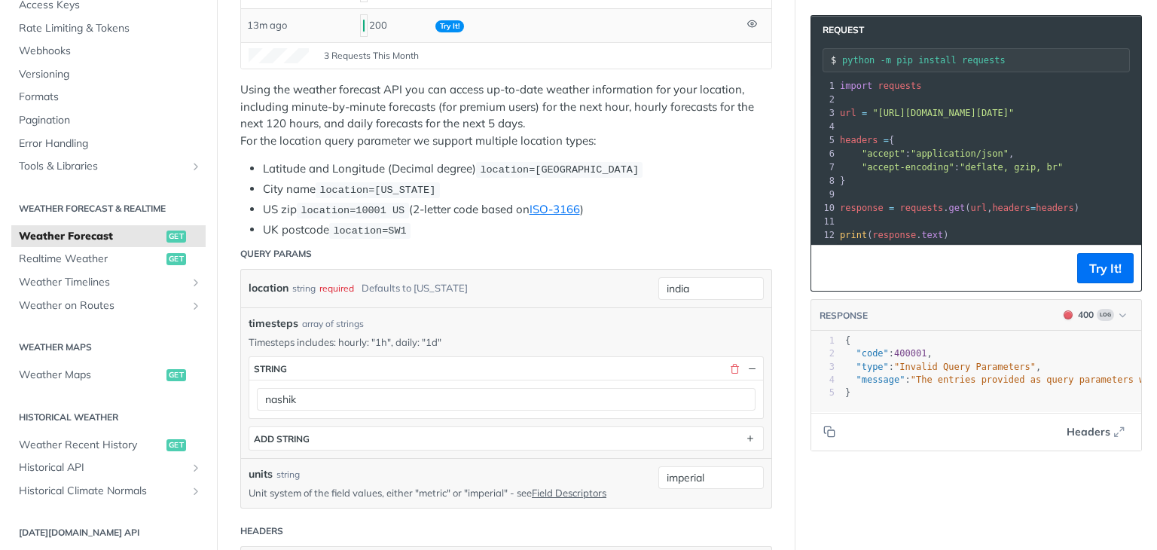
scroll to position [313, 0]
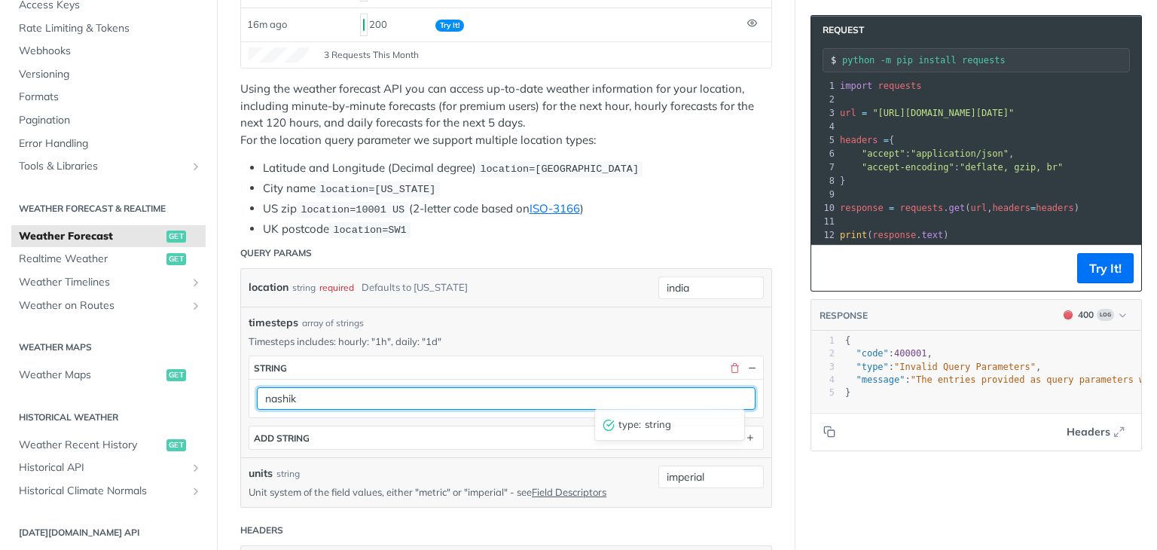
drag, startPoint x: 557, startPoint y: 391, endPoint x: 531, endPoint y: 387, distance: 25.9
click at [531, 387] on input "nashik" at bounding box center [506, 398] width 499 height 23
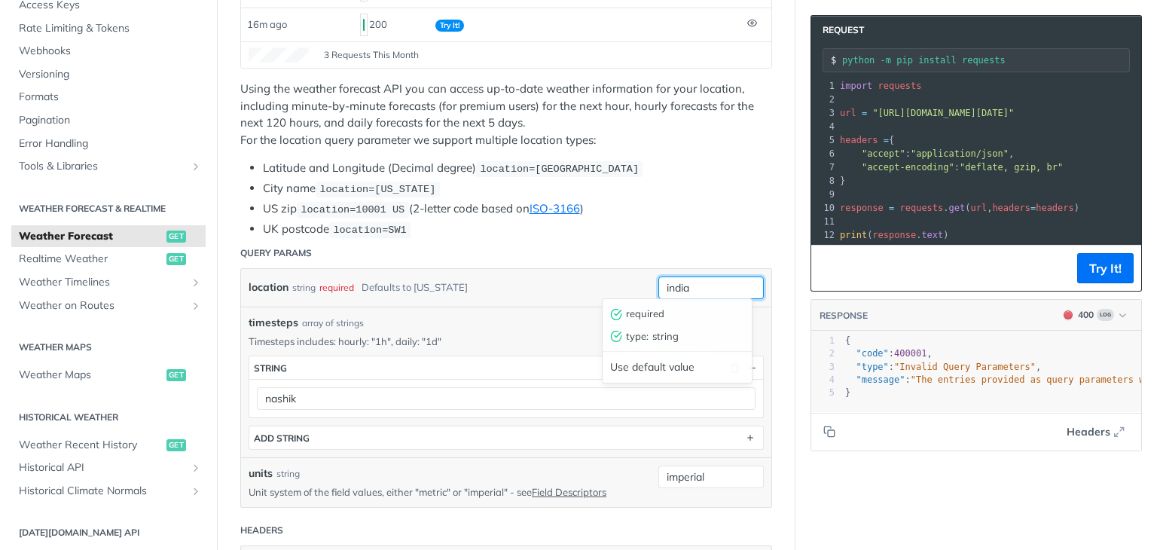
drag, startPoint x: 690, startPoint y: 283, endPoint x: 622, endPoint y: 283, distance: 68.6
click at [622, 283] on div "location string required Defaults to [US_STATE] [GEOGRAPHIC_DATA] required type…" at bounding box center [506, 287] width 515 height 23
paste input "location=[GEOGRAPHIC_DATA]"
type input "location=[GEOGRAPHIC_DATA]"
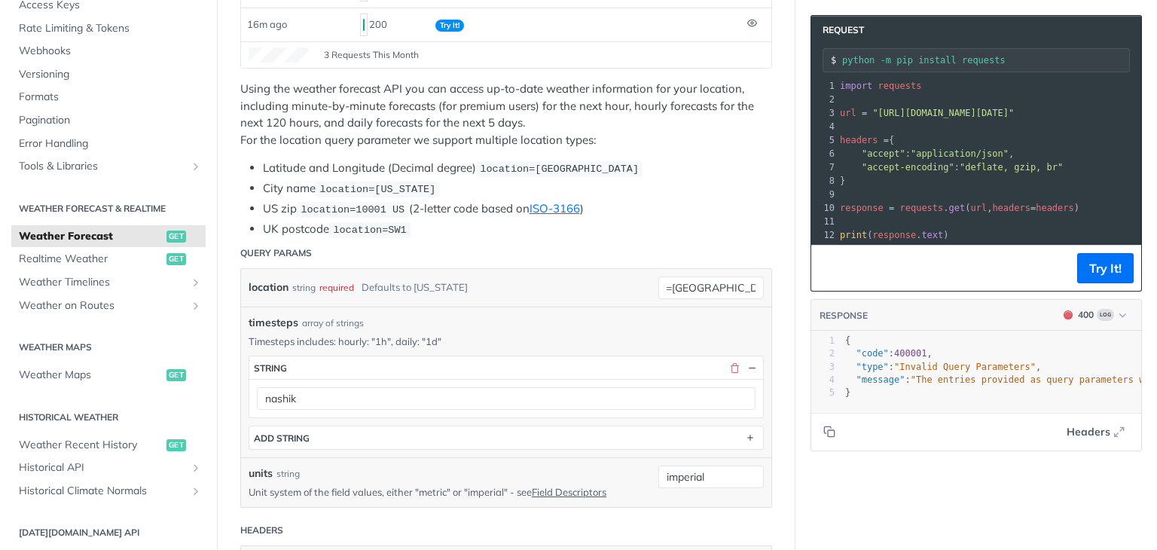
scroll to position [0, 0]
click at [728, 365] on button "button" at bounding box center [735, 368] width 14 height 14
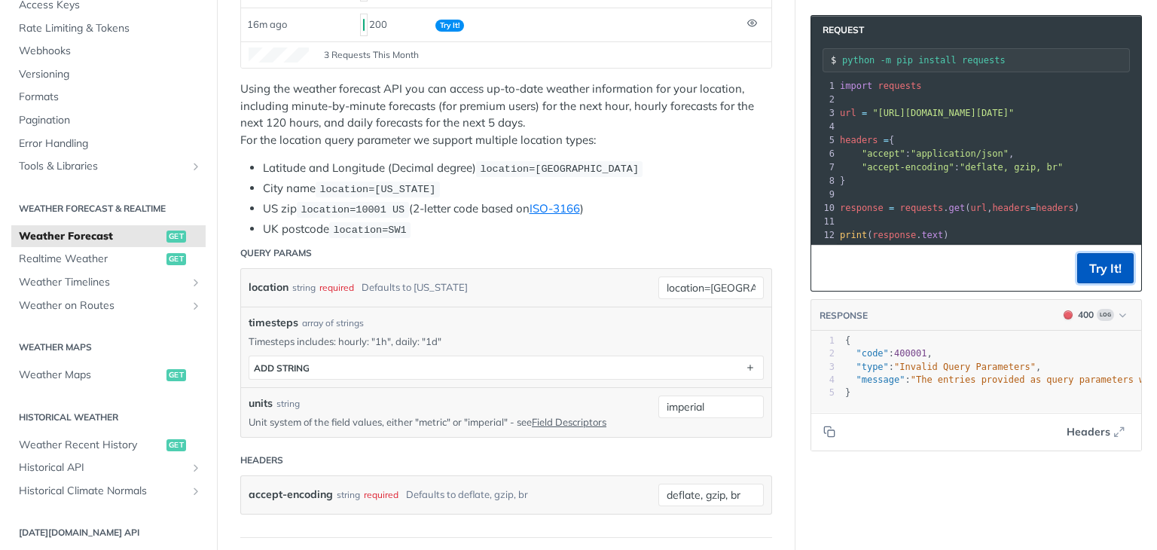
click at [1094, 266] on button "Try It!" at bounding box center [1105, 268] width 57 height 30
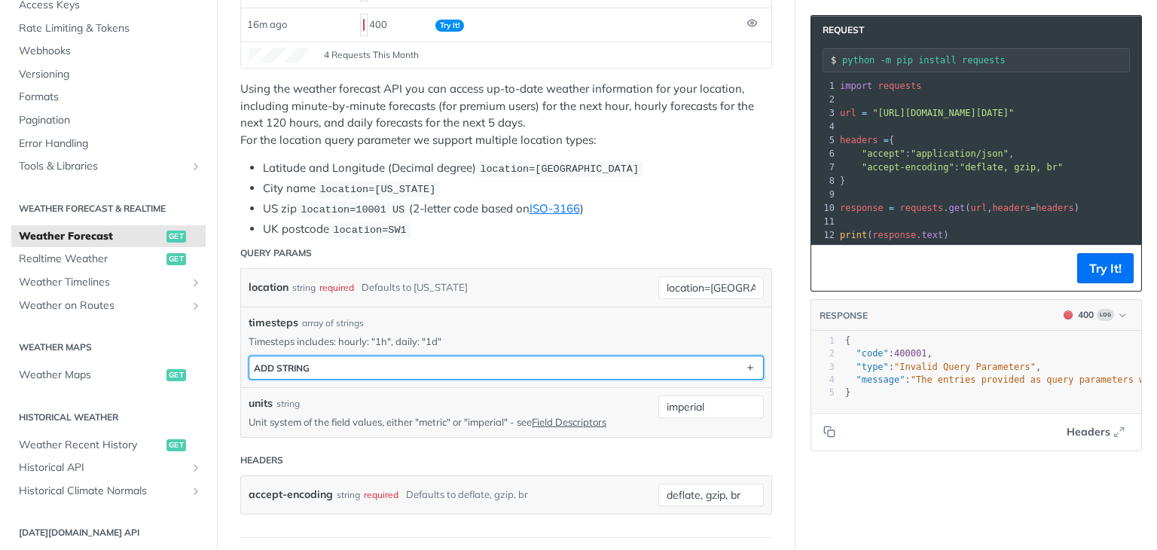
click at [463, 357] on button "ADD string" at bounding box center [506, 367] width 514 height 23
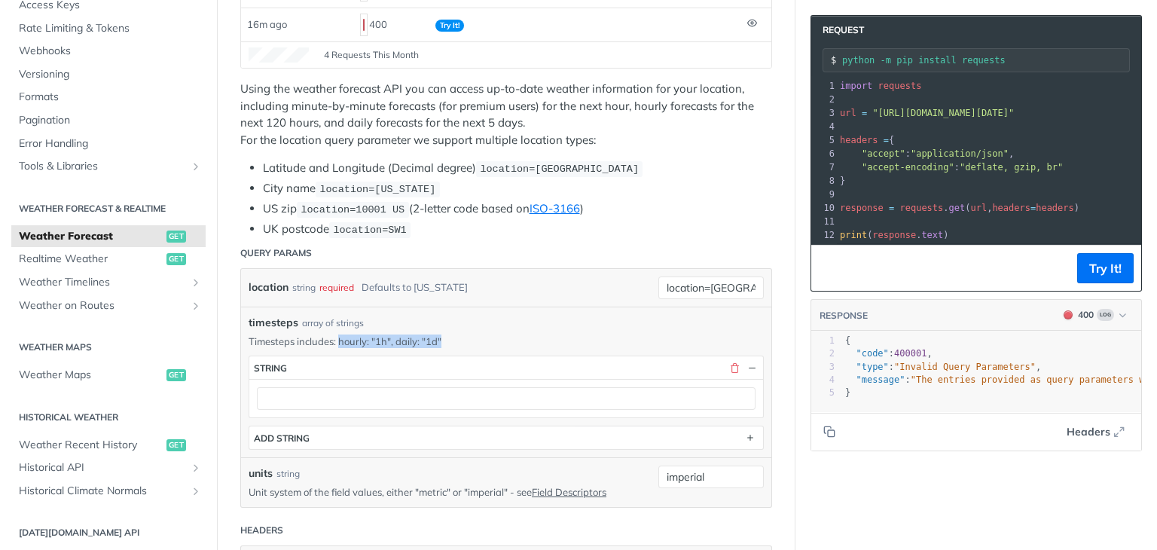
drag, startPoint x: 445, startPoint y: 335, endPoint x: 341, endPoint y: 338, distance: 104.8
click at [341, 338] on p "Timesteps includes: hourly: "1h", daily: "1d"" at bounding box center [506, 341] width 515 height 14
copy p "hourly: "1h", daily: "1d""
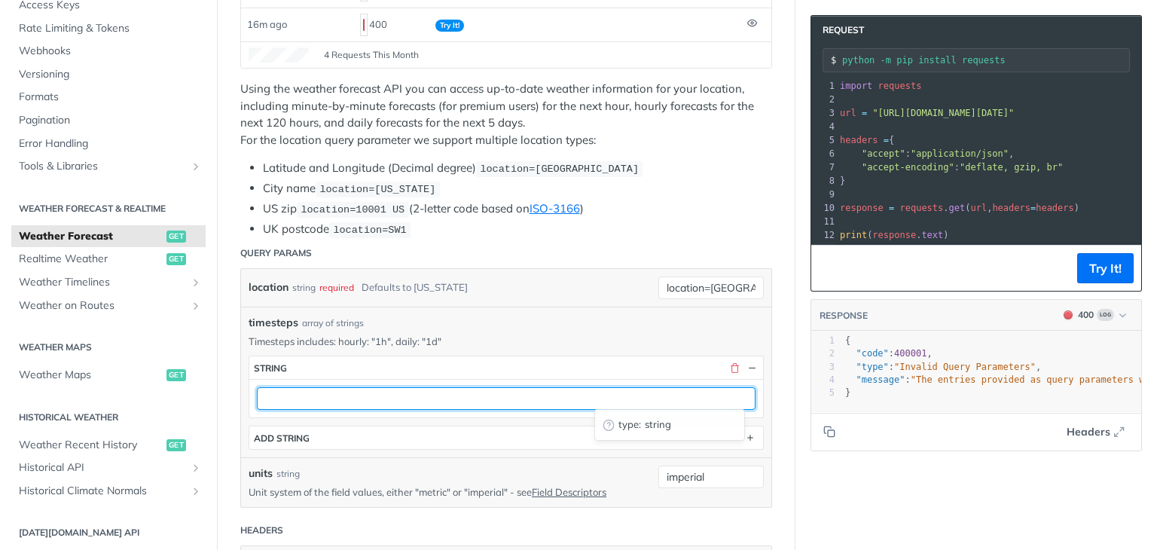
click at [325, 397] on input "text" at bounding box center [506, 398] width 499 height 23
paste input "hourly: "1h", daily: "1d""
type input "hourly: "1h", daily: "1d""
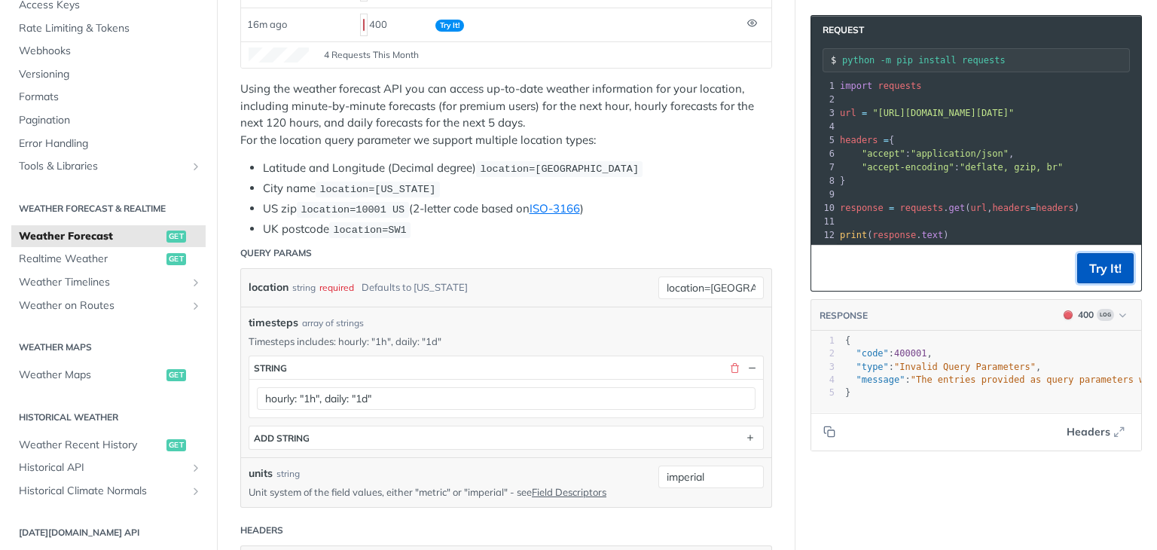
click at [1103, 275] on button "Try It!" at bounding box center [1105, 268] width 57 height 30
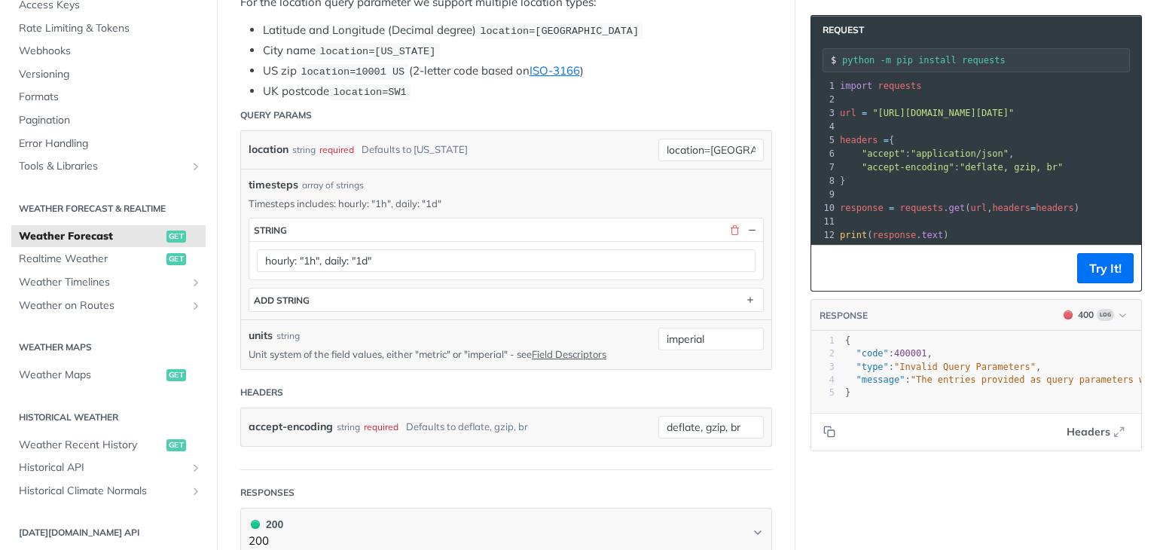
scroll to position [452, 0]
drag, startPoint x: 710, startPoint y: 331, endPoint x: 589, endPoint y: 332, distance: 121.3
click at [589, 332] on div "units string Unit system of the field values, either "metric" or "imperial" - s…" at bounding box center [506, 343] width 515 height 33
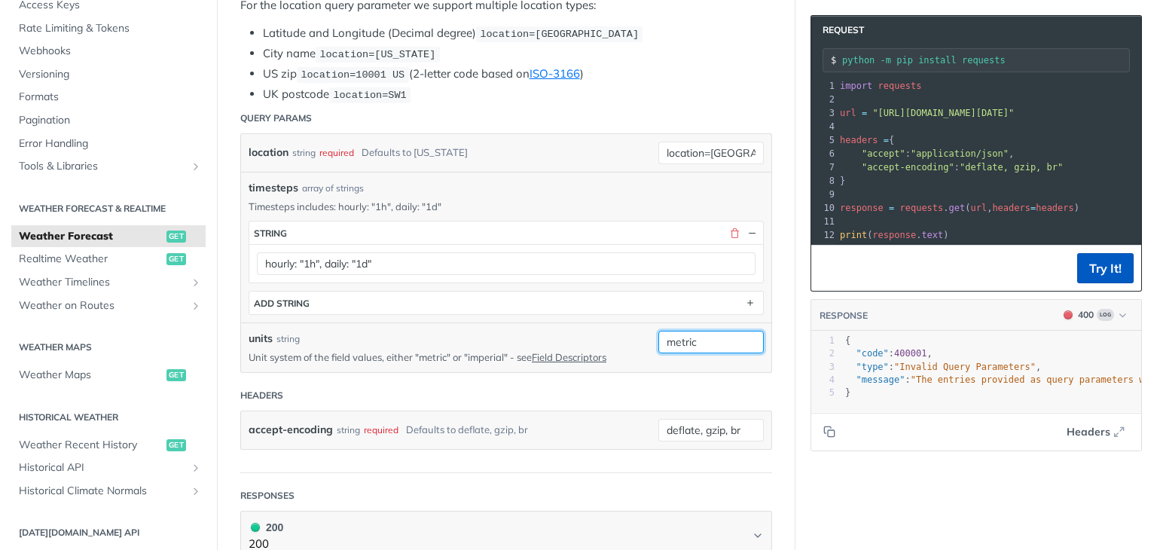
type input "metric"
click at [1095, 263] on button "Try It!" at bounding box center [1105, 268] width 57 height 30
click at [1014, 111] on span ""[URL][DOMAIN_NAME][DATE]"" at bounding box center [943, 113] width 142 height 11
drag, startPoint x: 1055, startPoint y: 111, endPoint x: 979, endPoint y: 106, distance: 76.3
click at [979, 108] on span ""[URL][DOMAIN_NAME][DATE]"" at bounding box center [943, 113] width 142 height 11
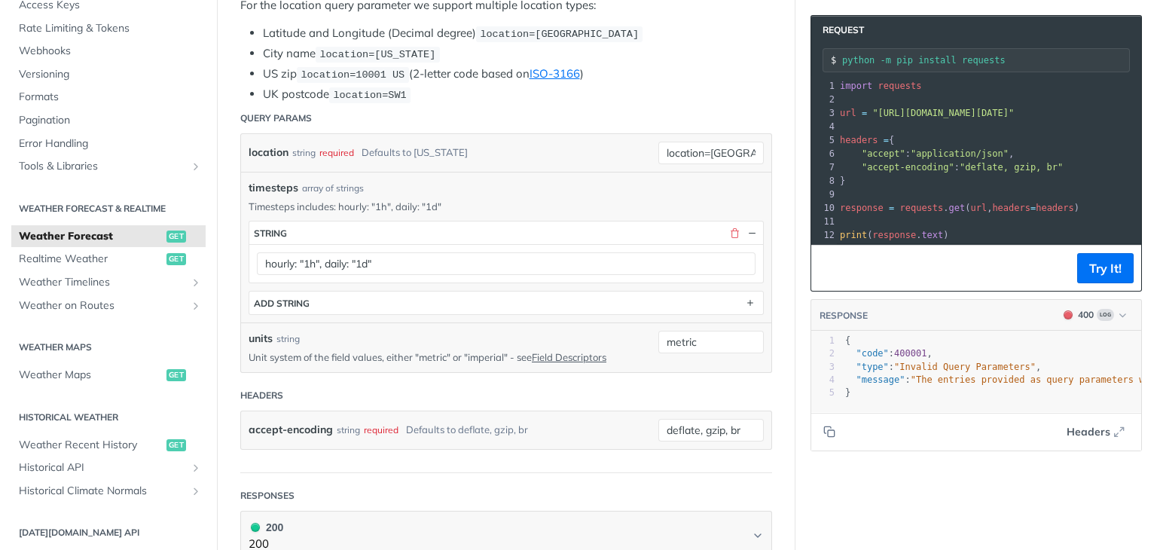
click at [979, 108] on span ""[URL][DOMAIN_NAME][DATE]"" at bounding box center [943, 113] width 142 height 11
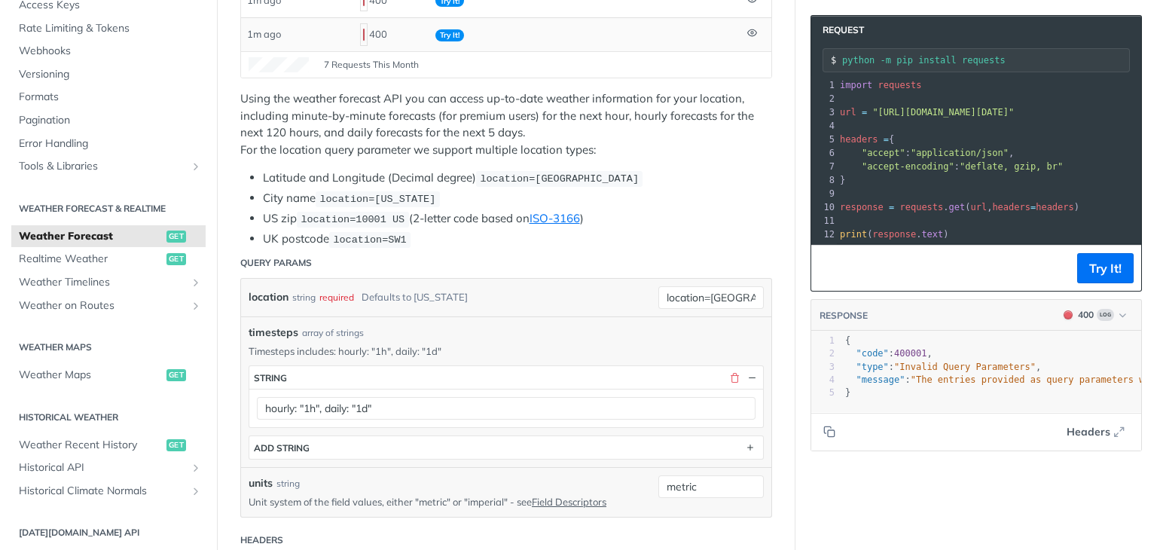
scroll to position [319, 0]
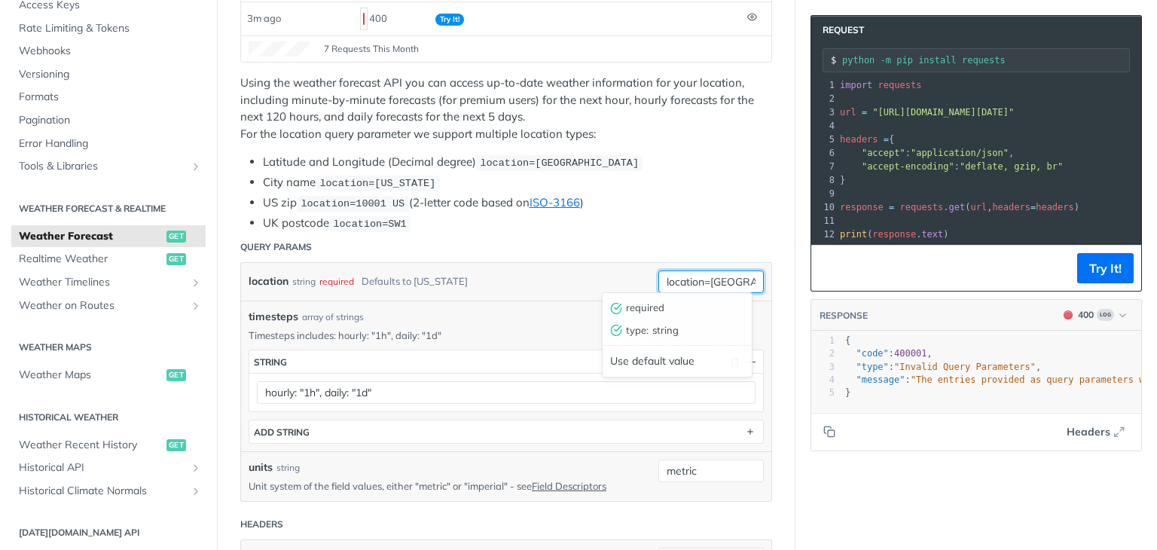
click at [719, 273] on input "location=[GEOGRAPHIC_DATA]" at bounding box center [710, 281] width 105 height 23
click at [539, 281] on div "location string required Defaults to [US_STATE]" at bounding box center [442, 281] width 387 height 23
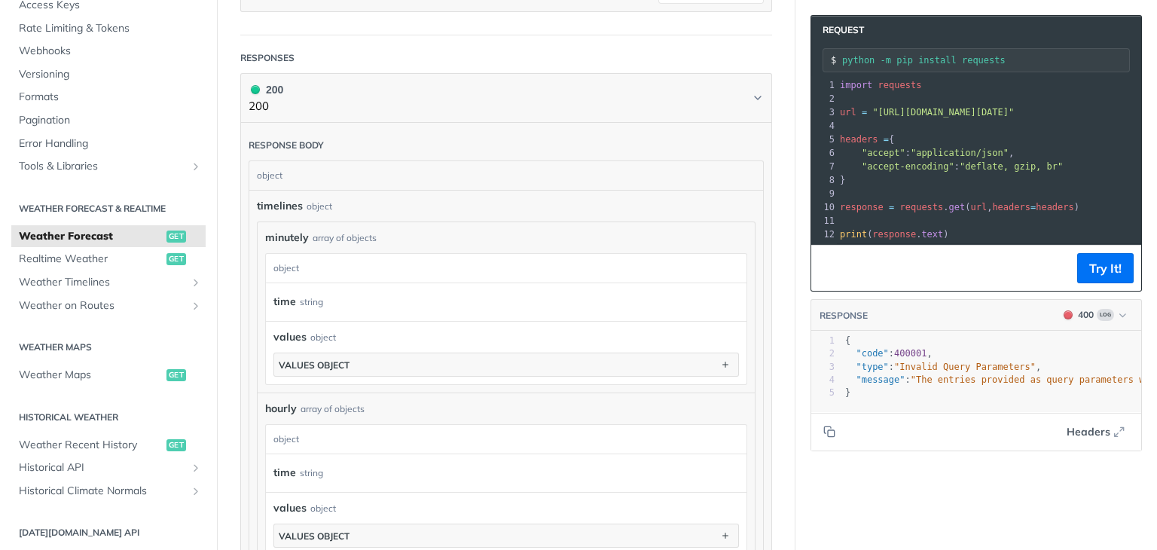
scroll to position [886, 0]
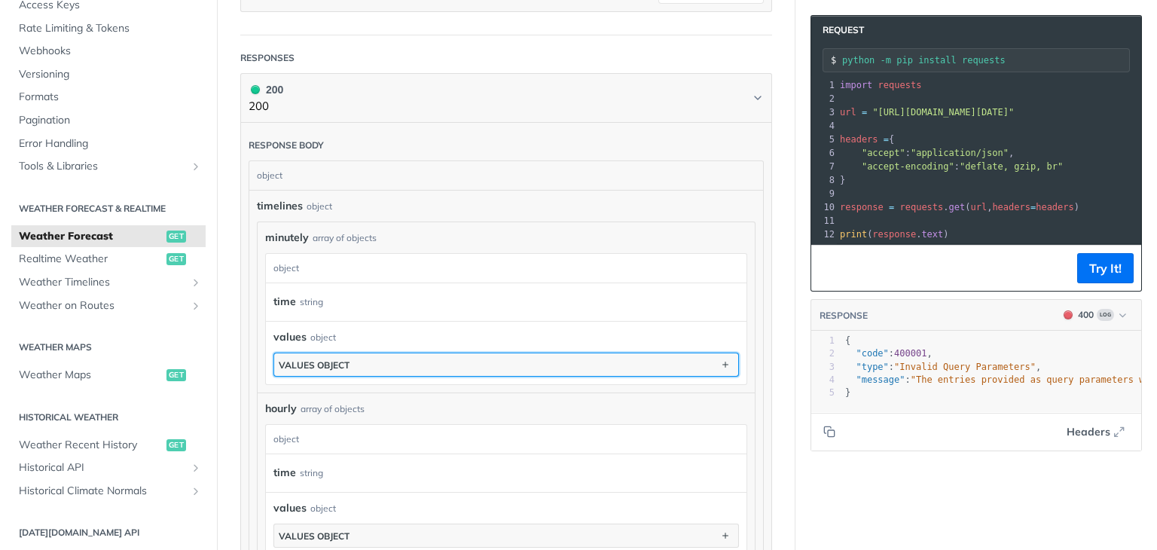
click at [401, 355] on button "values object" at bounding box center [506, 364] width 464 height 23
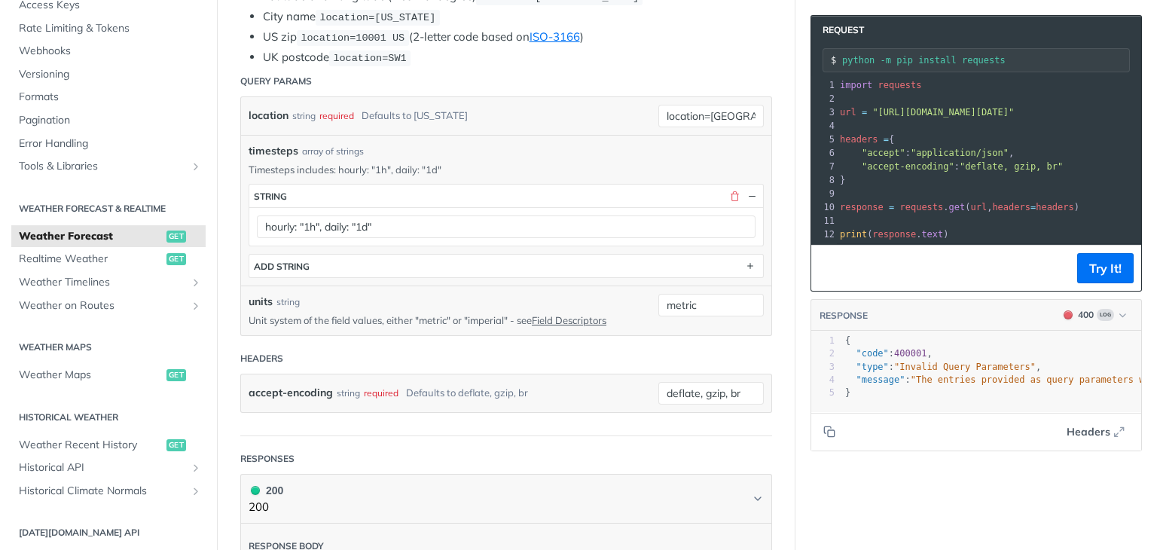
scroll to position [319, 0]
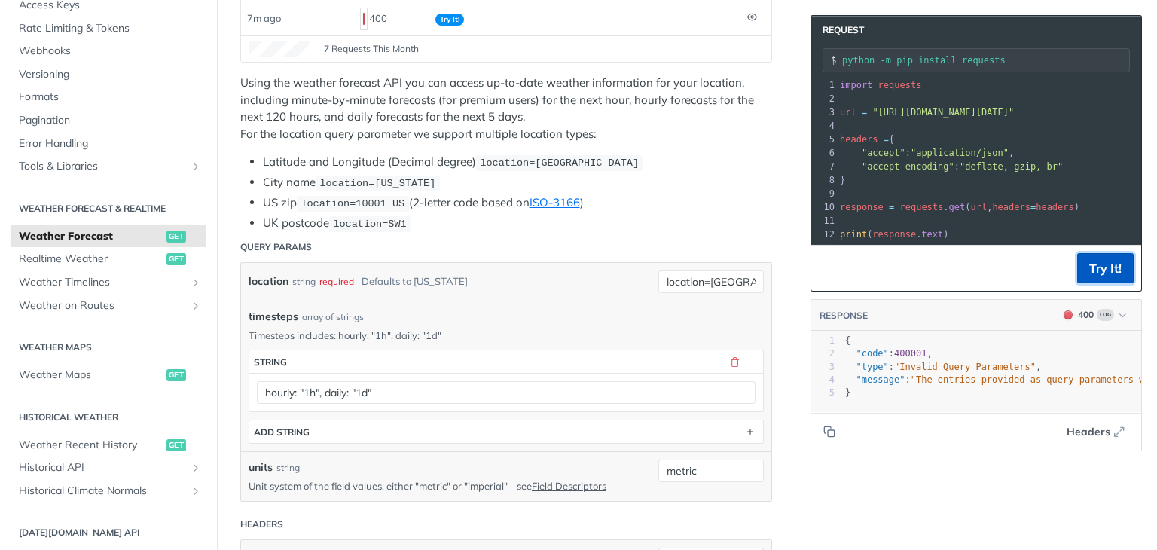
click at [1106, 267] on button "Try It!" at bounding box center [1105, 268] width 57 height 30
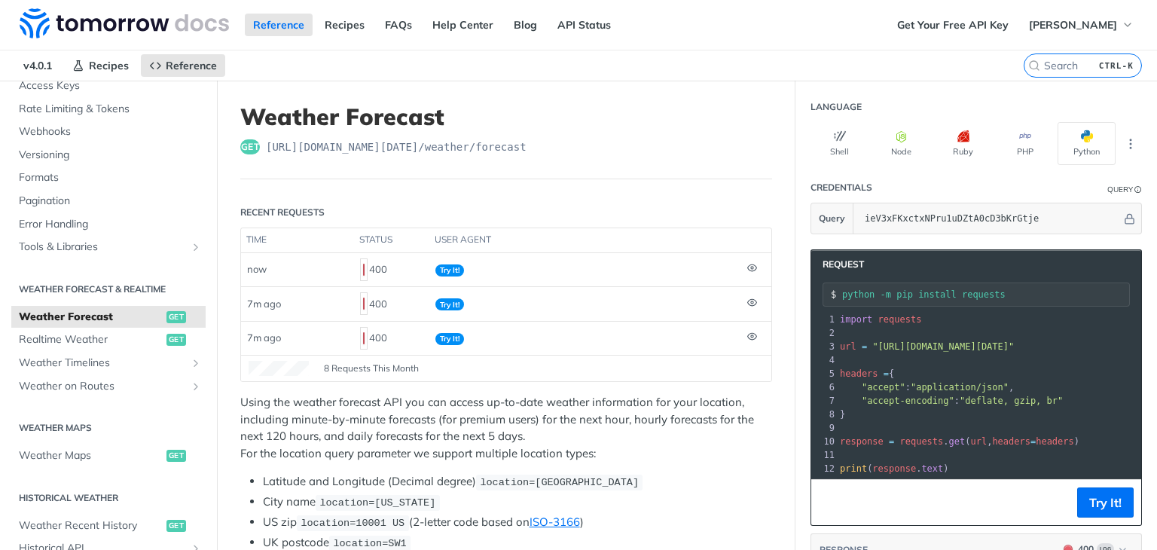
click at [108, 287] on h2 "Weather Forecast & realtime" at bounding box center [108, 290] width 194 height 14
click at [145, 290] on h2 "Weather Forecast & realtime" at bounding box center [108, 290] width 194 height 14
click at [211, 290] on button "Hide sidebar navigation" at bounding box center [214, 220] width 6 height 550
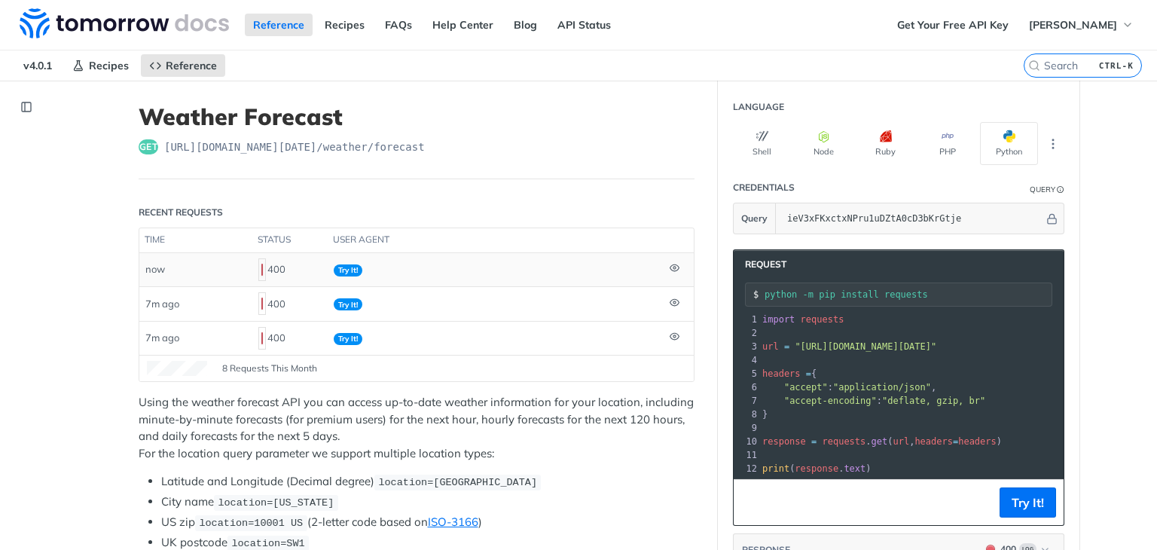
click at [268, 264] on div "400" at bounding box center [289, 270] width 63 height 26
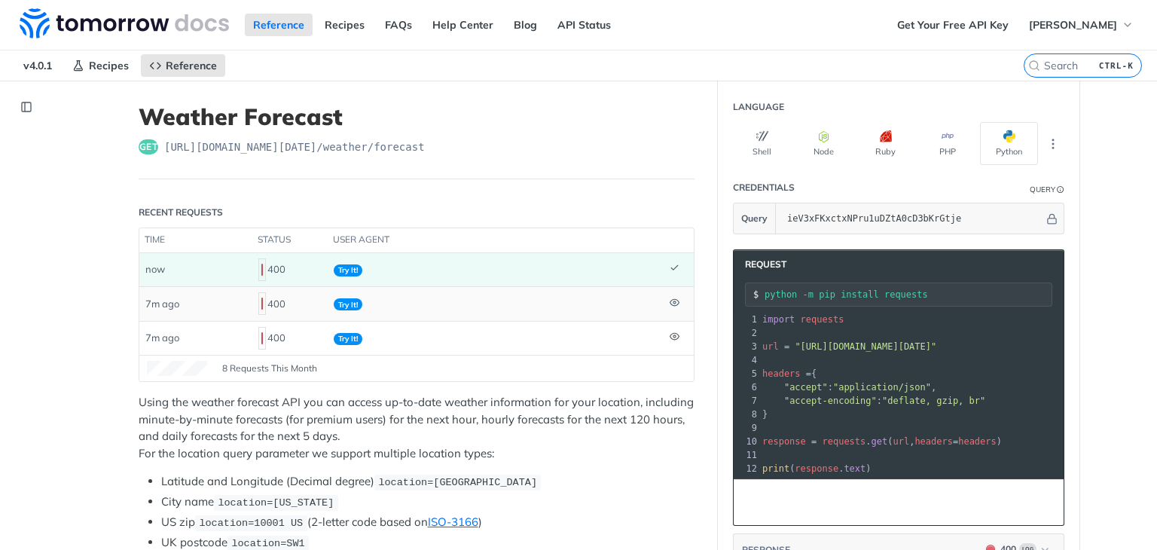
click at [314, 294] on div "400" at bounding box center [289, 304] width 63 height 26
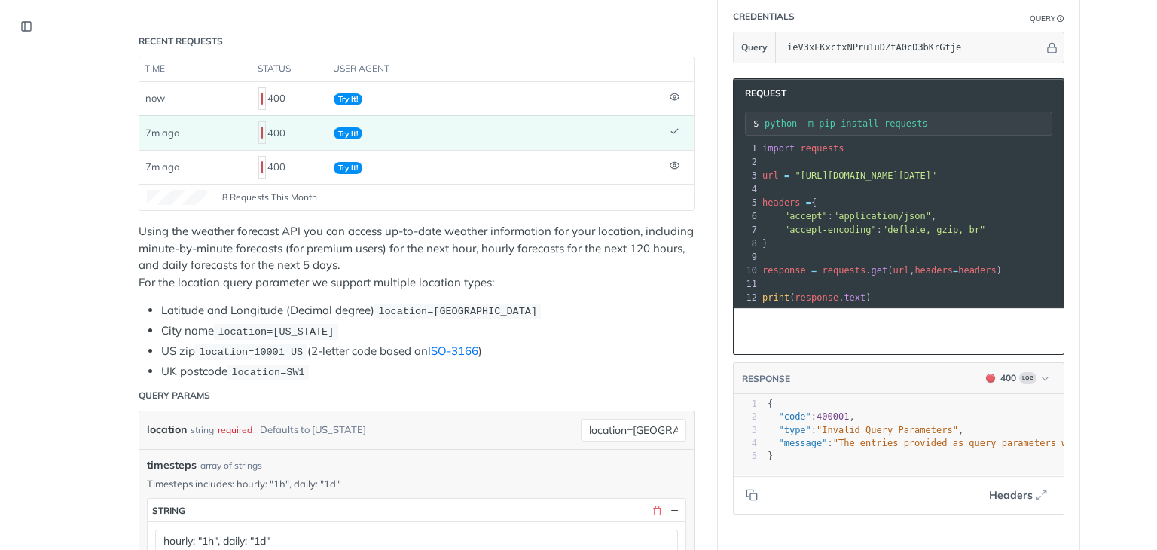
scroll to position [175, 0]
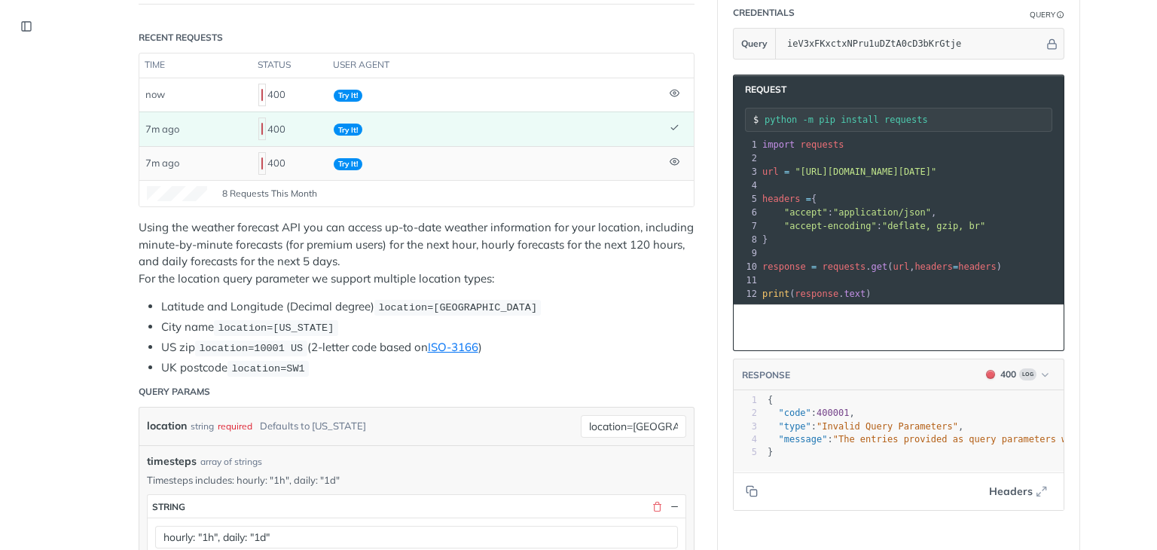
click at [458, 156] on td "Try It!" at bounding box center [496, 163] width 336 height 34
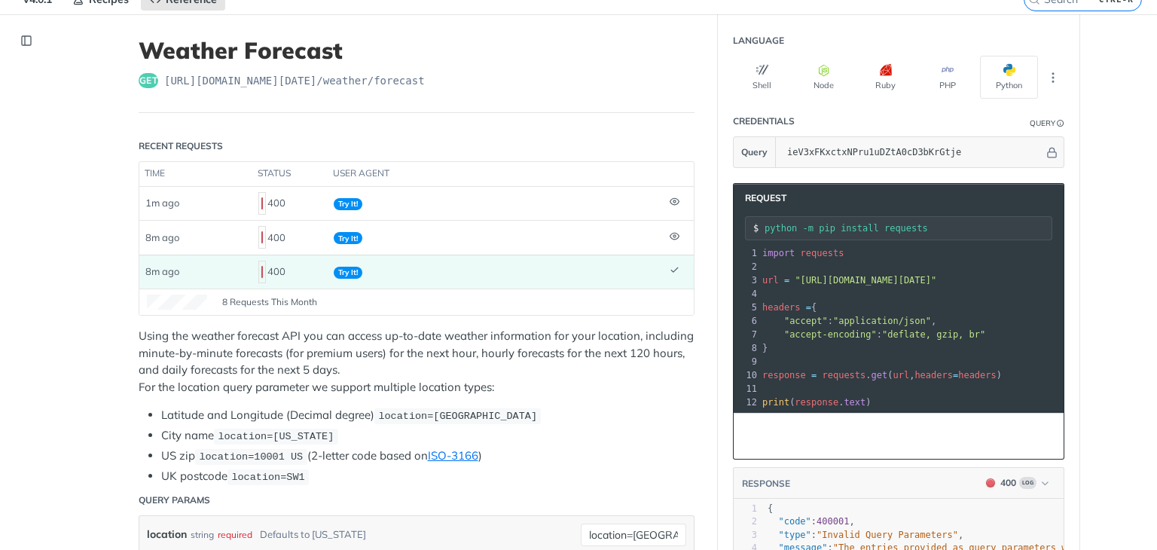
scroll to position [20, 0]
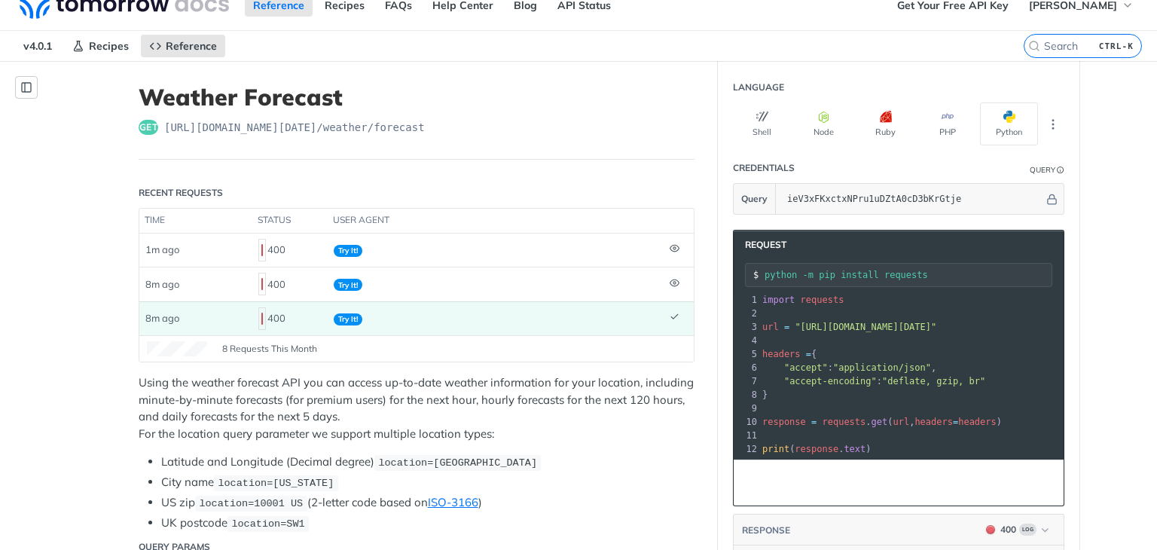
click at [30, 83] on icon "Show sidebar navigation" at bounding box center [26, 87] width 9 height 9
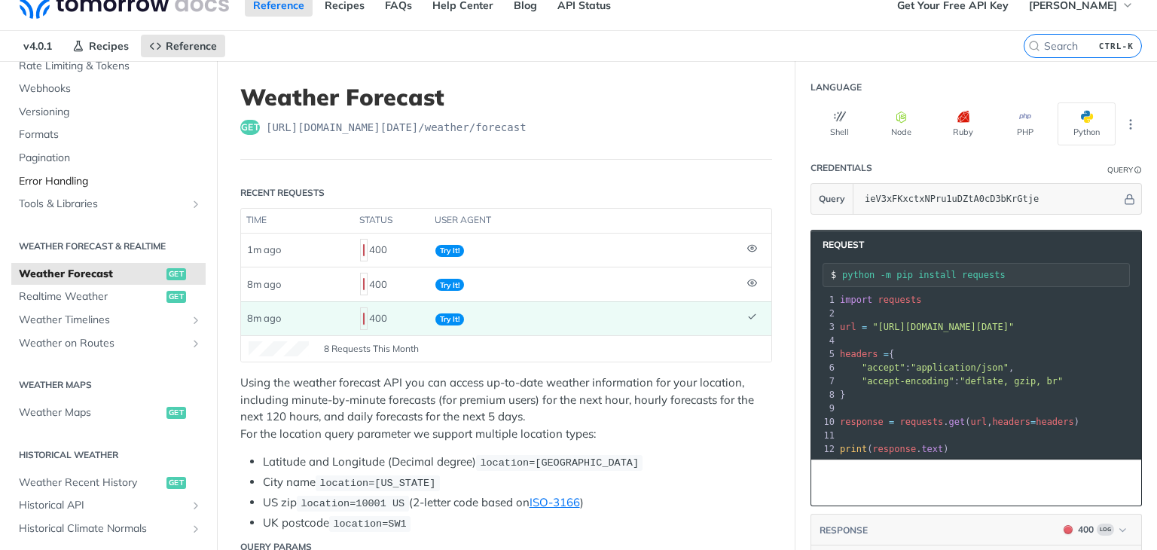
scroll to position [160, 0]
click at [99, 295] on span "Realtime Weather" at bounding box center [91, 296] width 144 height 15
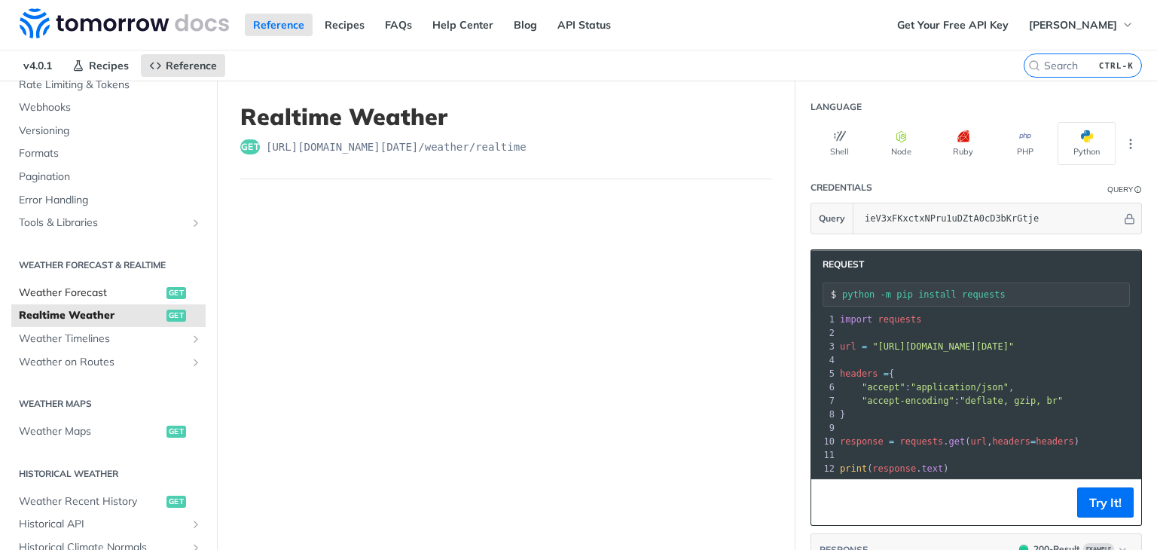
click at [69, 293] on span "Weather Forecast" at bounding box center [91, 293] width 144 height 15
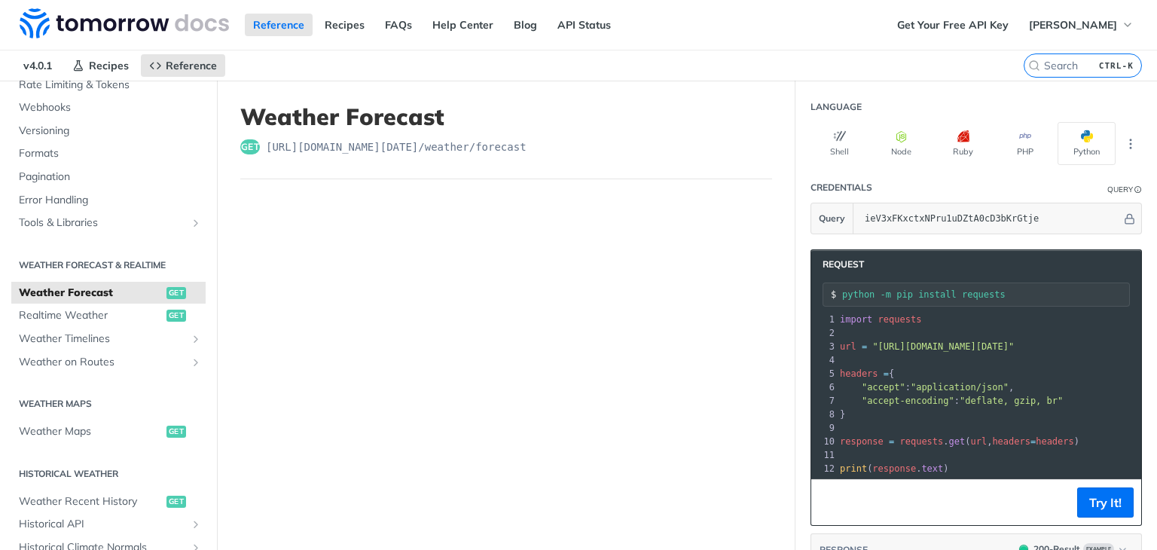
scroll to position [153, 0]
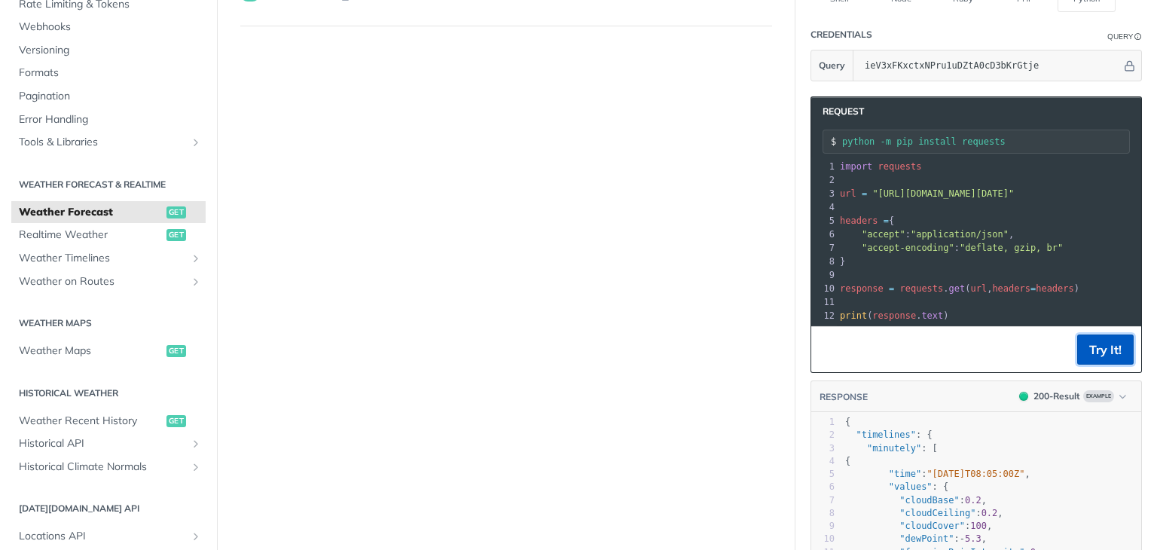
click at [1095, 350] on button "Try It!" at bounding box center [1105, 349] width 57 height 30
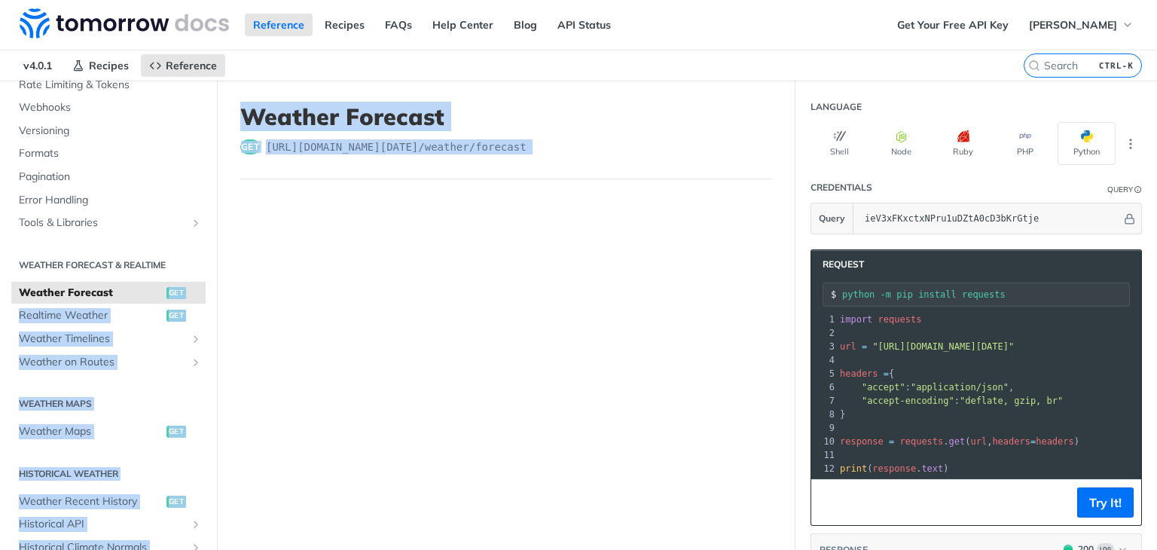
drag, startPoint x: 344, startPoint y: 206, endPoint x: 167, endPoint y: 288, distance: 194.8
click at [167, 288] on span "get" at bounding box center [176, 293] width 20 height 12
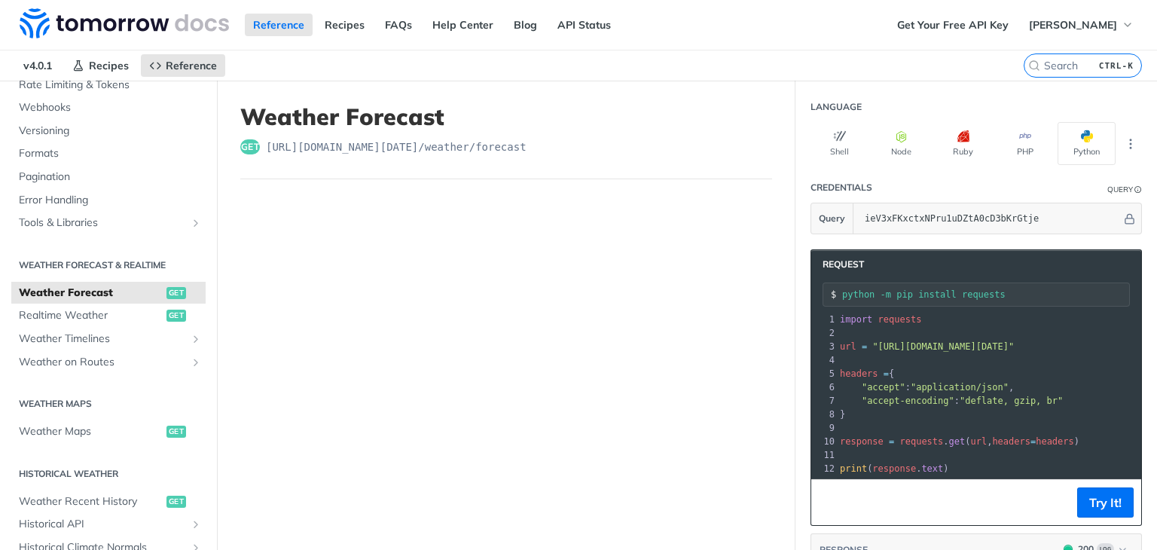
click at [166, 288] on span "get" at bounding box center [176, 293] width 20 height 12
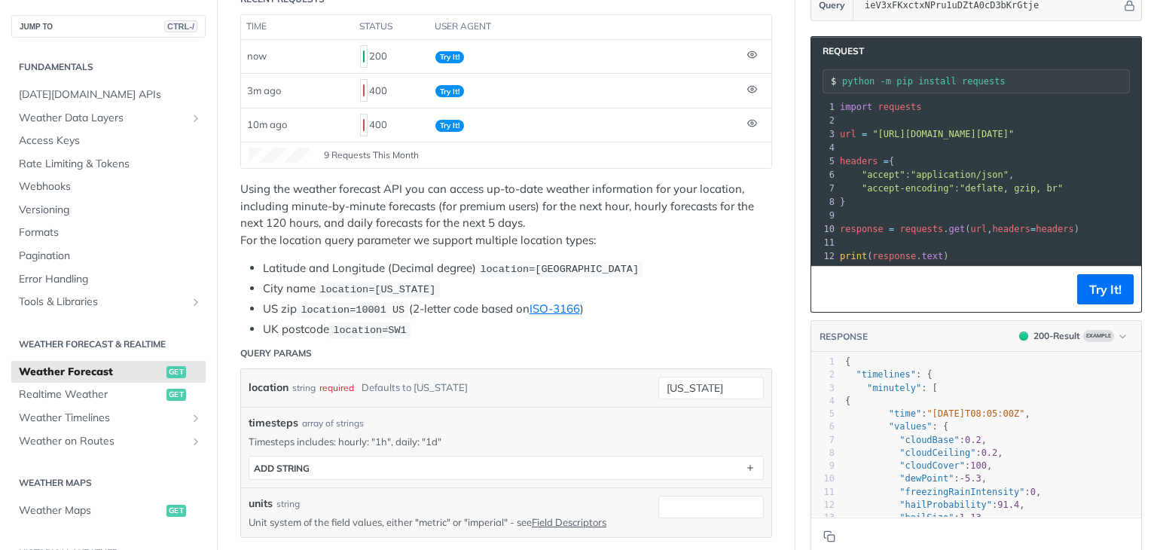
scroll to position [301, 0]
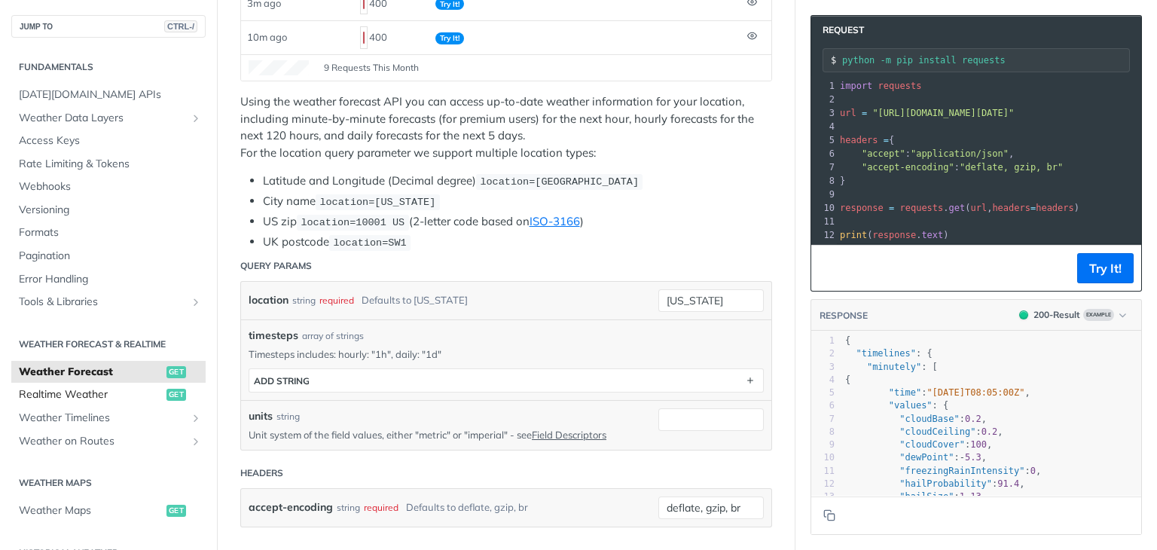
click at [90, 394] on span "Realtime Weather" at bounding box center [91, 394] width 144 height 15
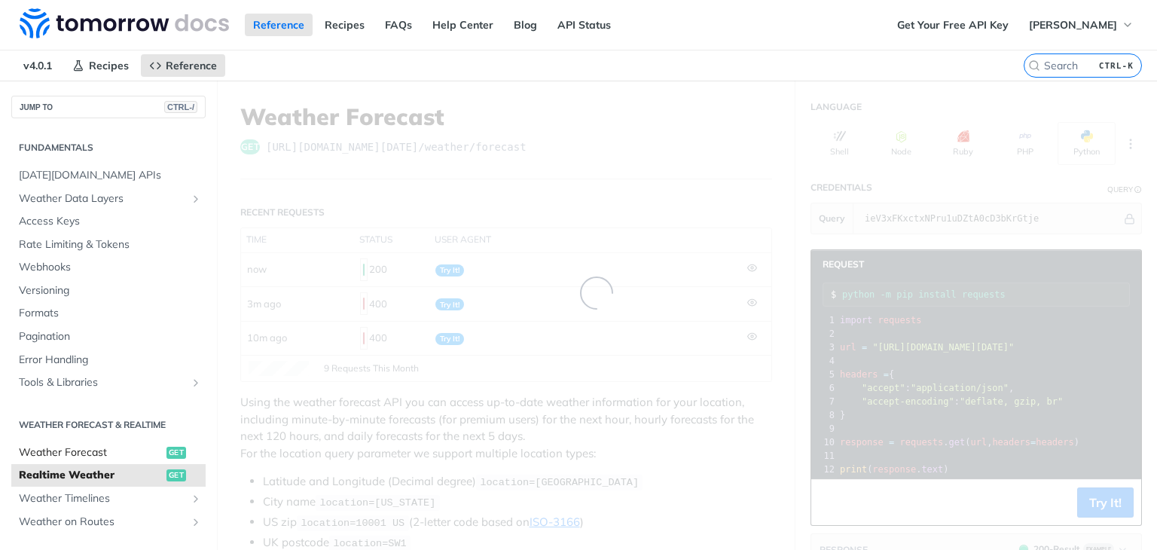
click at [99, 453] on span "Weather Forecast" at bounding box center [91, 452] width 144 height 15
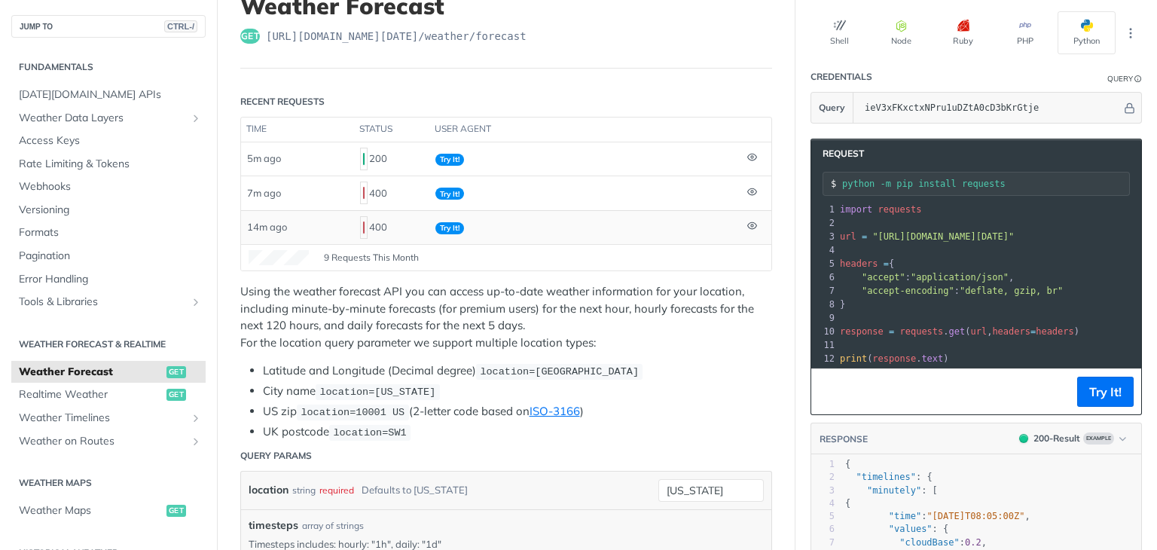
click at [356, 210] on td "400" at bounding box center [391, 227] width 75 height 34
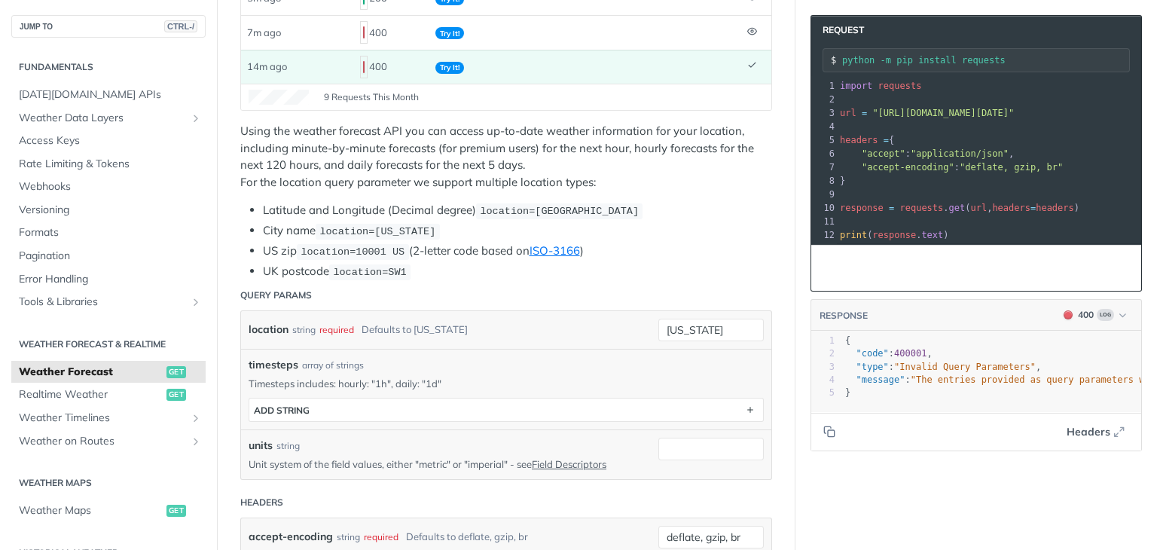
scroll to position [383, 0]
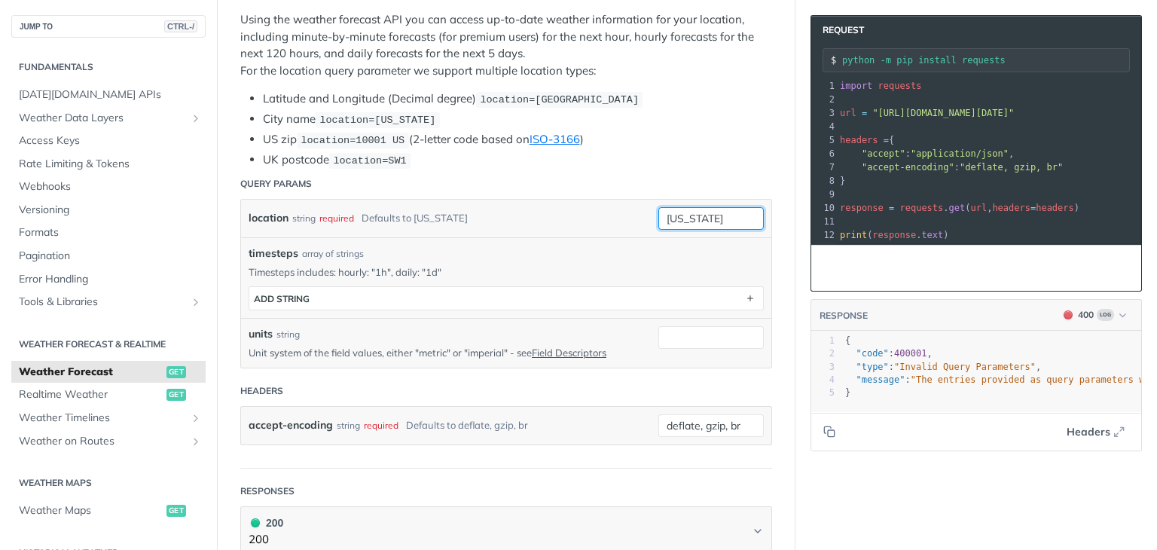
drag, startPoint x: 710, startPoint y: 215, endPoint x: 639, endPoint y: 209, distance: 71.9
click at [639, 209] on div "location string required Defaults to [US_STATE] [US_STATE] required type : stri…" at bounding box center [506, 218] width 515 height 23
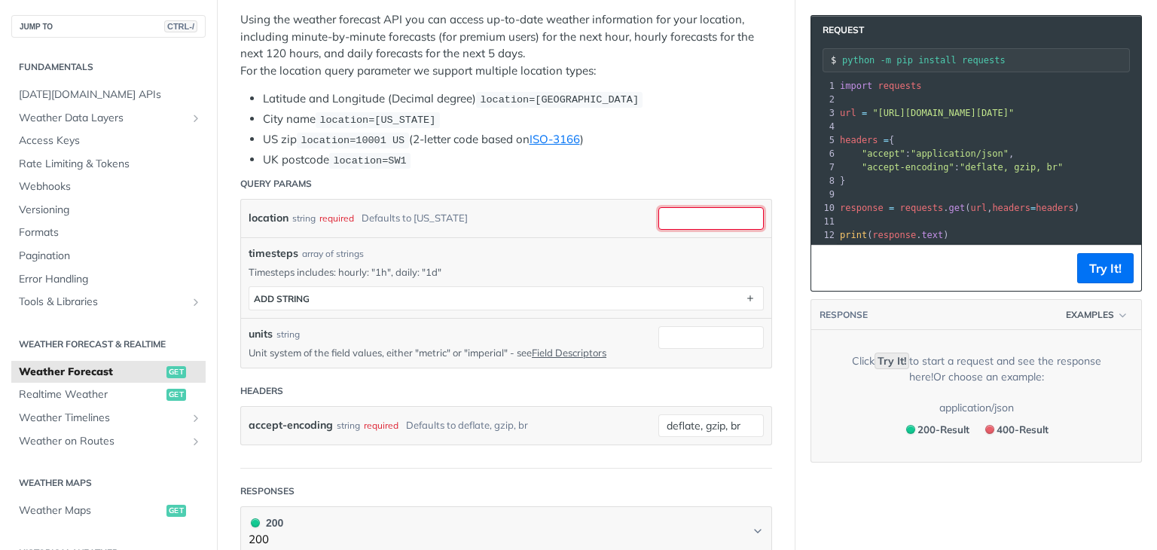
paste input "temperature, humidity, windSpeed, precipitationIntensity, weatherCode"
type input "t"
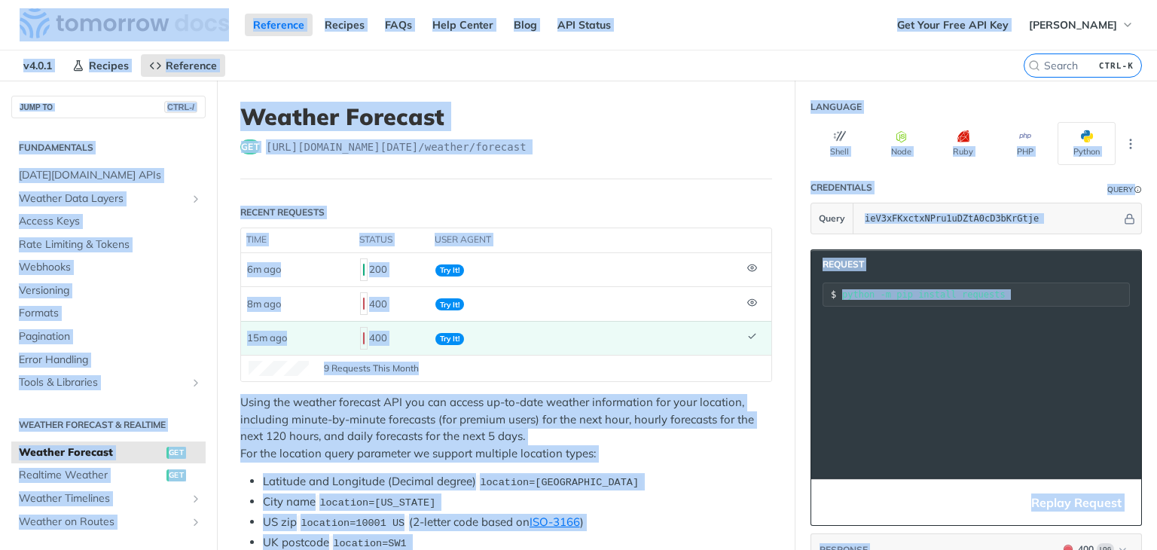
scroll to position [0, 199]
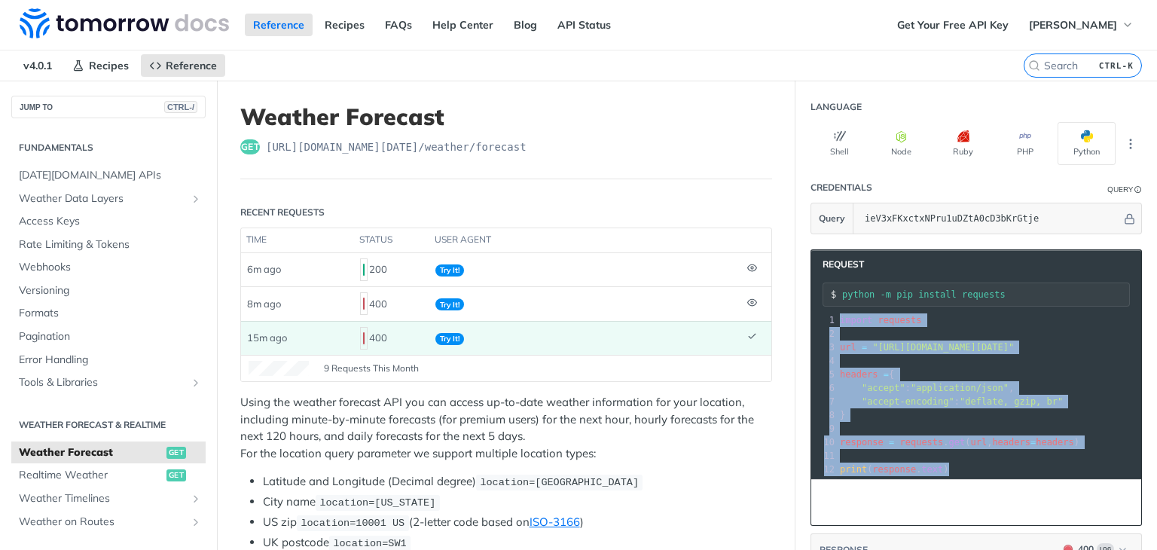
drag, startPoint x: 938, startPoint y: 457, endPoint x: 816, endPoint y: 300, distance: 198.6
click at [816, 300] on div "Request python -m pip install requests xxxxxxxxxx 12 1 import requests 2 ​ 3 ur…" at bounding box center [976, 387] width 331 height 276
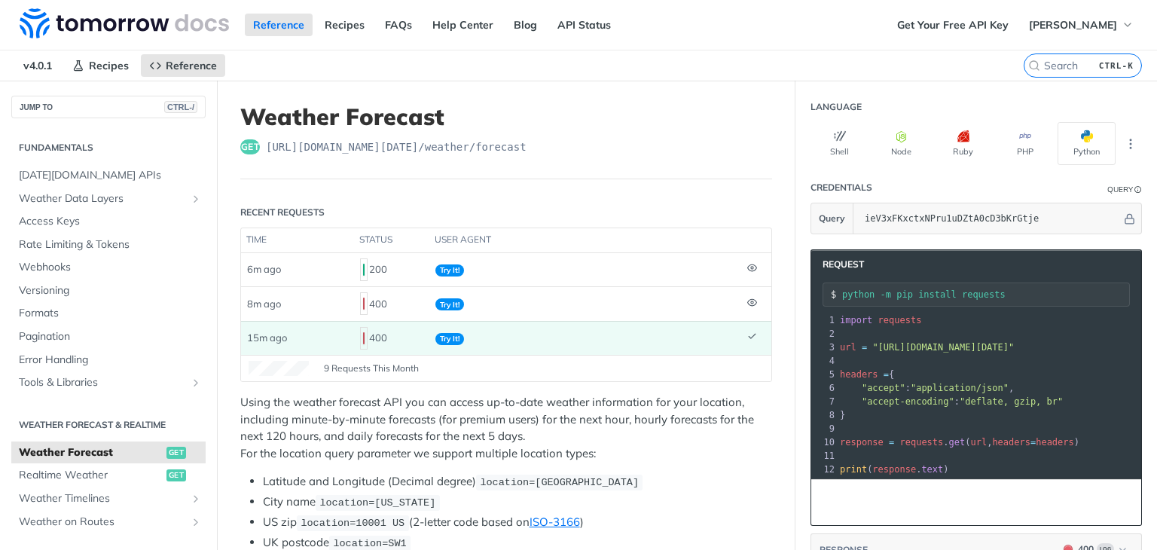
click at [948, 383] on span ""application/json"" at bounding box center [960, 388] width 98 height 11
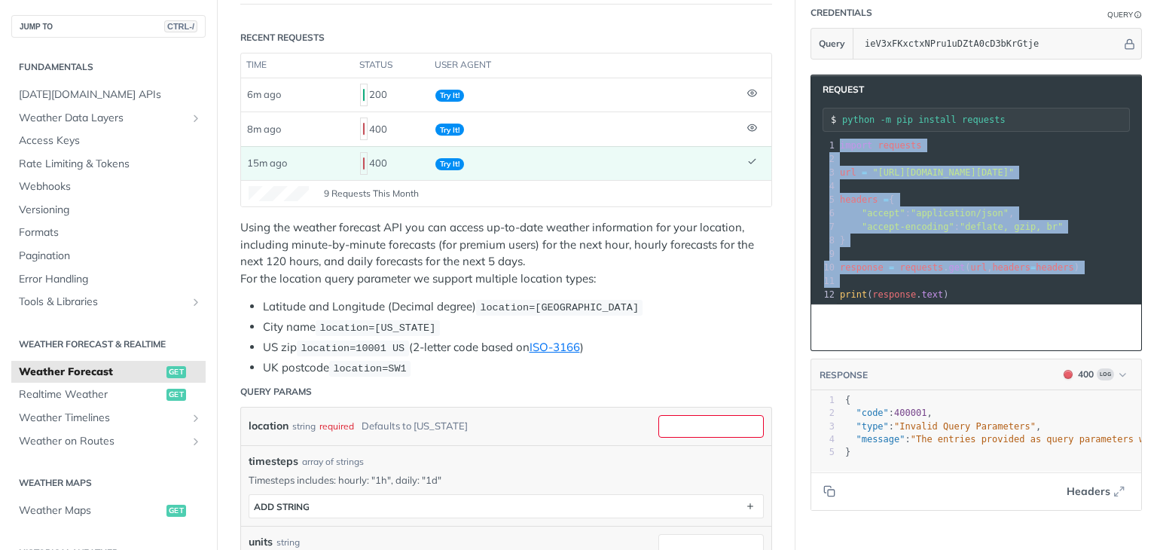
drag, startPoint x: 939, startPoint y: 272, endPoint x: 801, endPoint y: 118, distance: 207.0
click at [811, 118] on div "Request python -m pip install requests xxxxxxxxxx 12 1 import requests 2 ​ 3 ur…" at bounding box center [976, 213] width 331 height 276
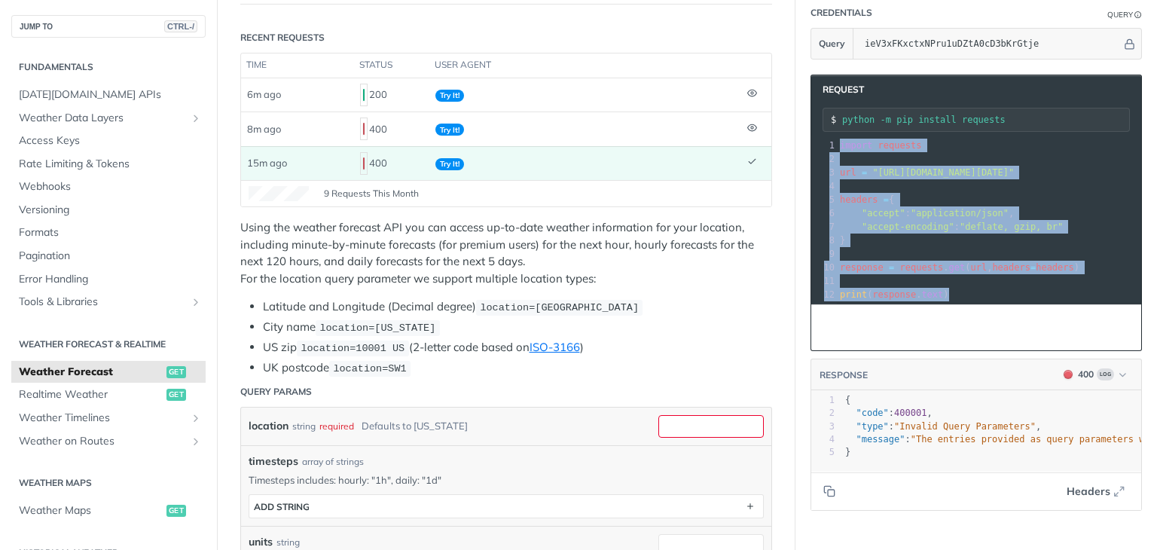
drag, startPoint x: 934, startPoint y: 282, endPoint x: 781, endPoint y: 93, distance: 243.2
copy div "import requests 2 ​ 3 url = "https://api.tomorrow.io/v4/weather/forecast?locati…"
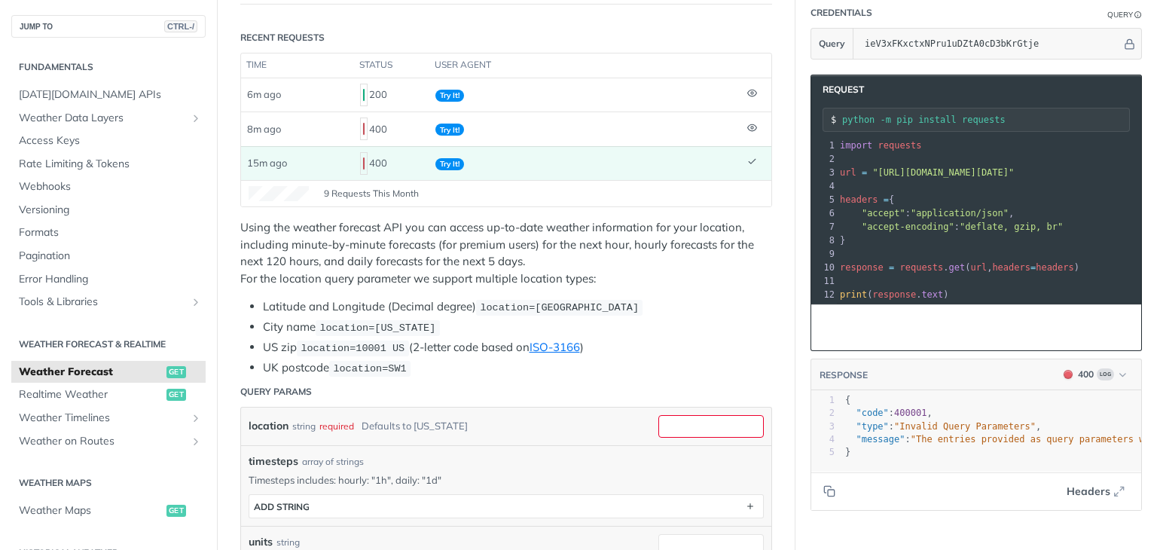
click at [714, 249] on p "Using the weather forecast API you can access up-to-date weather information fo…" at bounding box center [506, 253] width 532 height 68
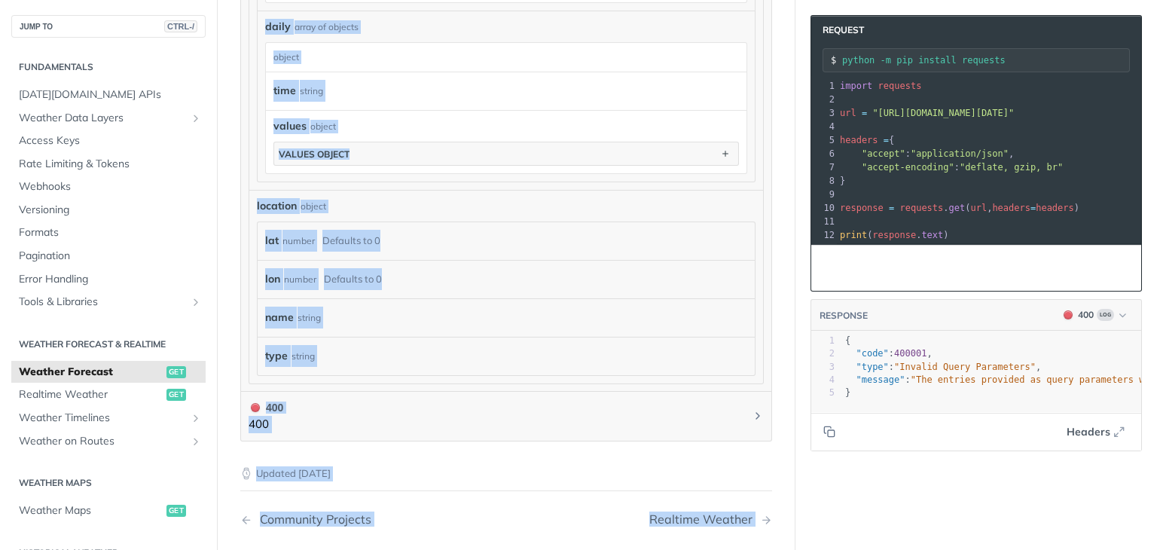
scroll to position [1437, 0]
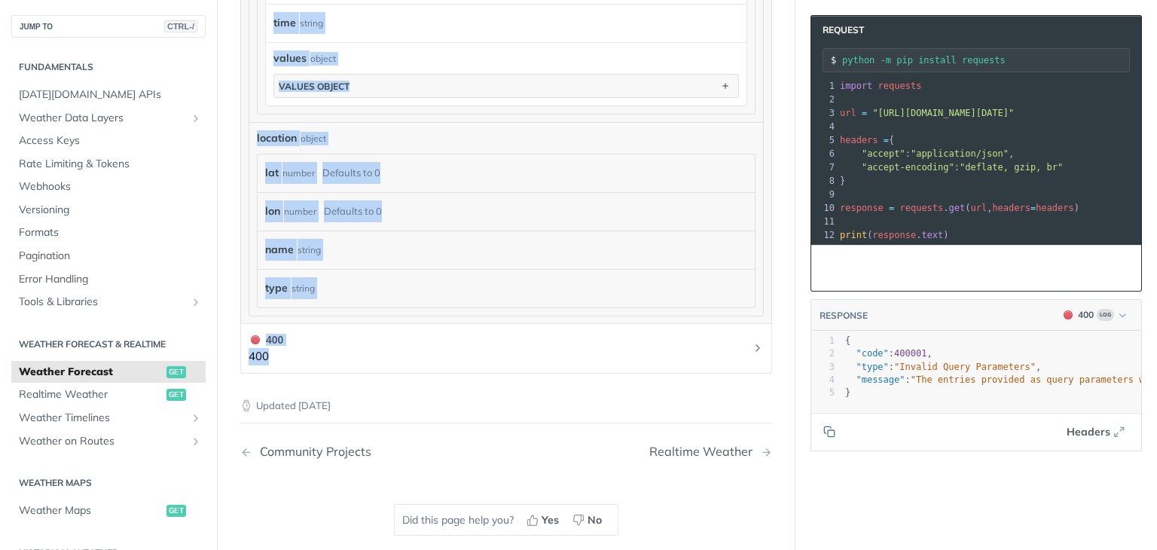
drag, startPoint x: 239, startPoint y: 154, endPoint x: 442, endPoint y: 359, distance: 288.2
copy article "Using the weather forecast API you can access up-to-date weather information fo…"
click at [413, 26] on div "time string" at bounding box center [494, 23] width 443 height 23
